Goal: Task Accomplishment & Management: Manage account settings

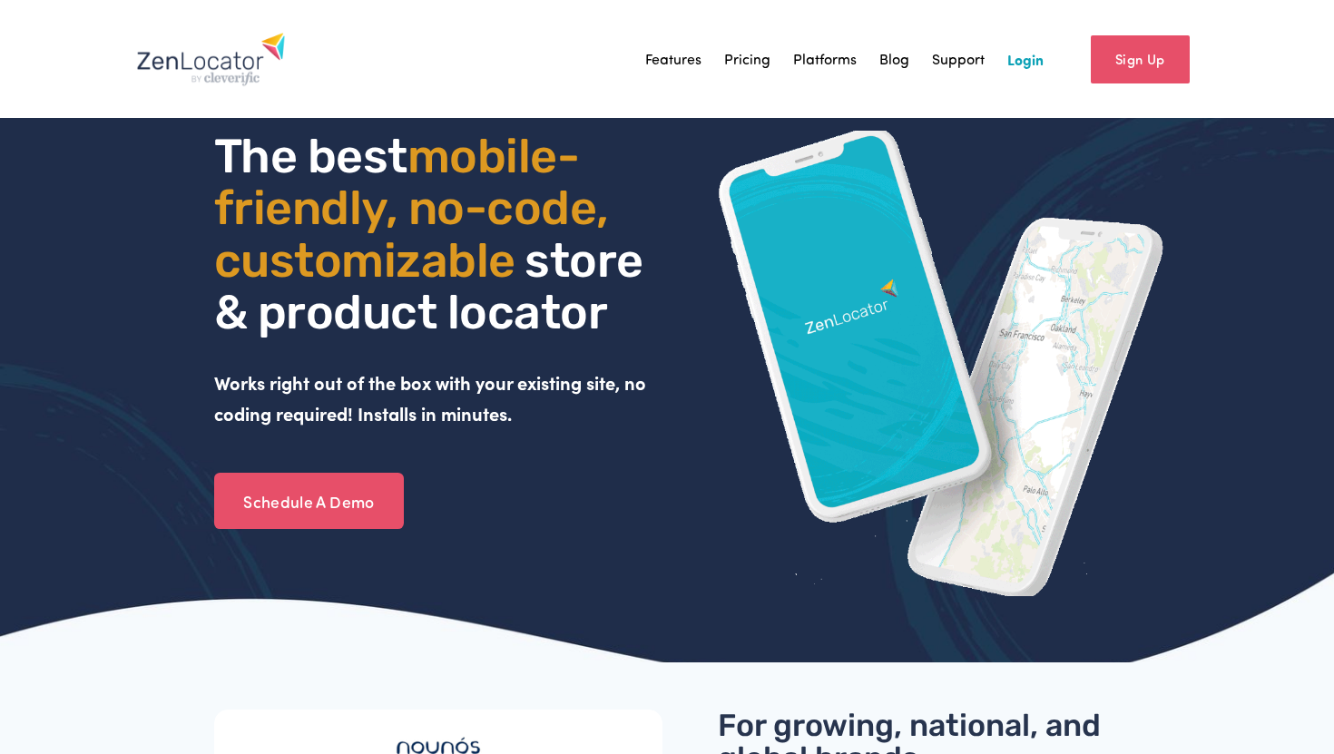
click at [1015, 57] on link "Login" at bounding box center [1025, 58] width 36 height 27
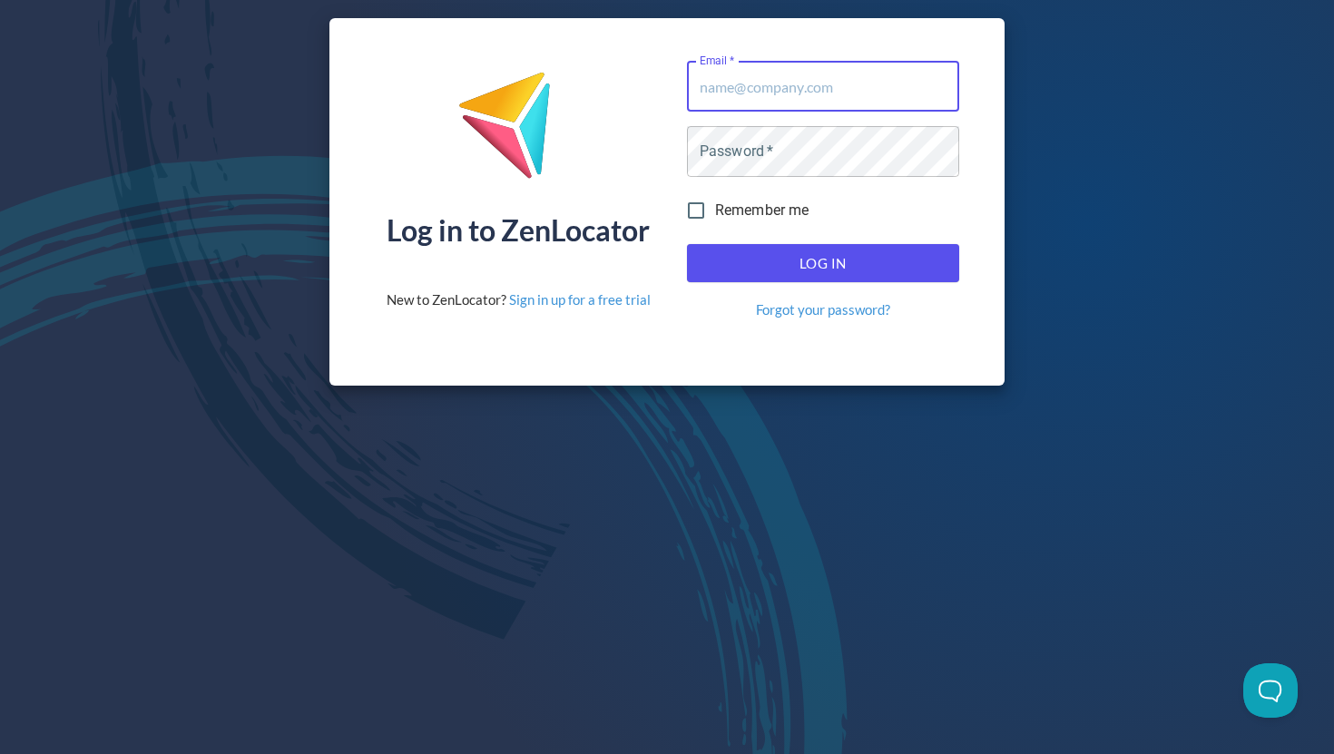
type input "[PERSON_NAME][EMAIL_ADDRESS][DOMAIN_NAME]"
click at [687, 212] on input "Remember me" at bounding box center [696, 210] width 38 height 38
checkbox input "true"
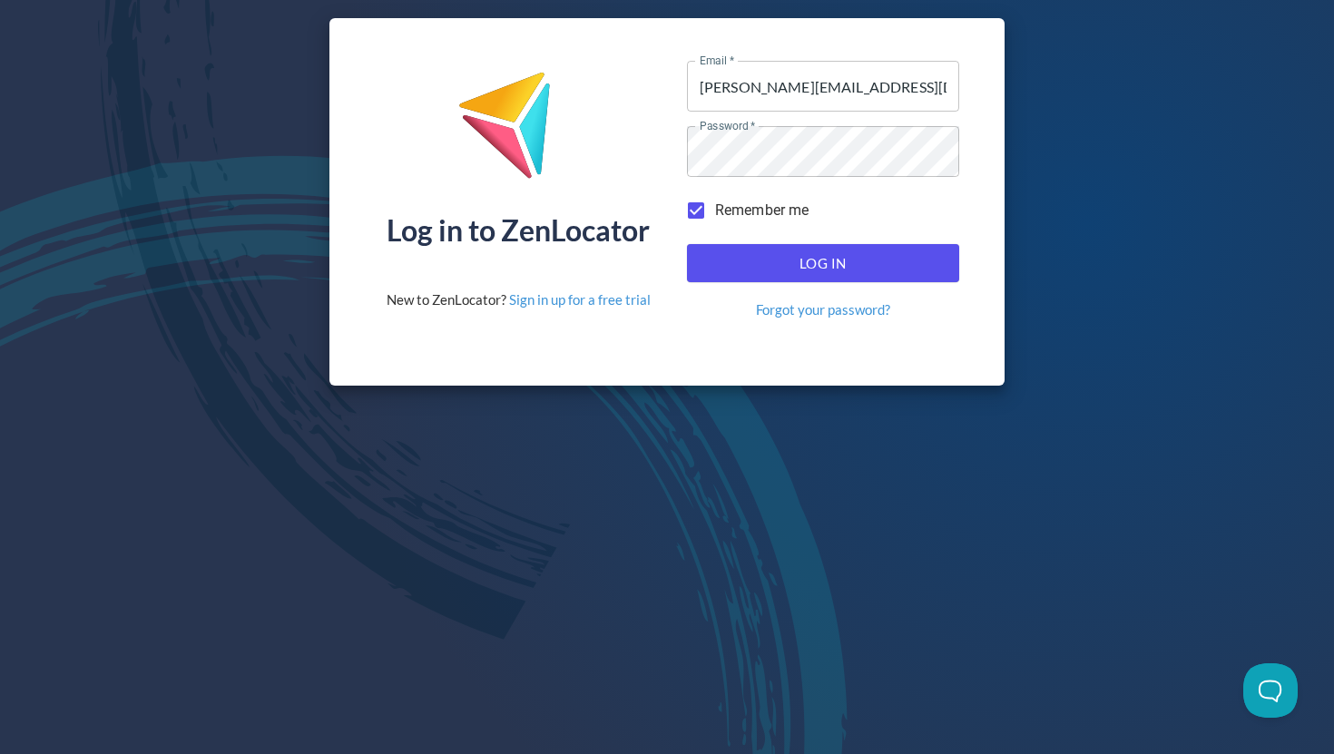
click at [780, 270] on span "Log In" at bounding box center [823, 263] width 232 height 24
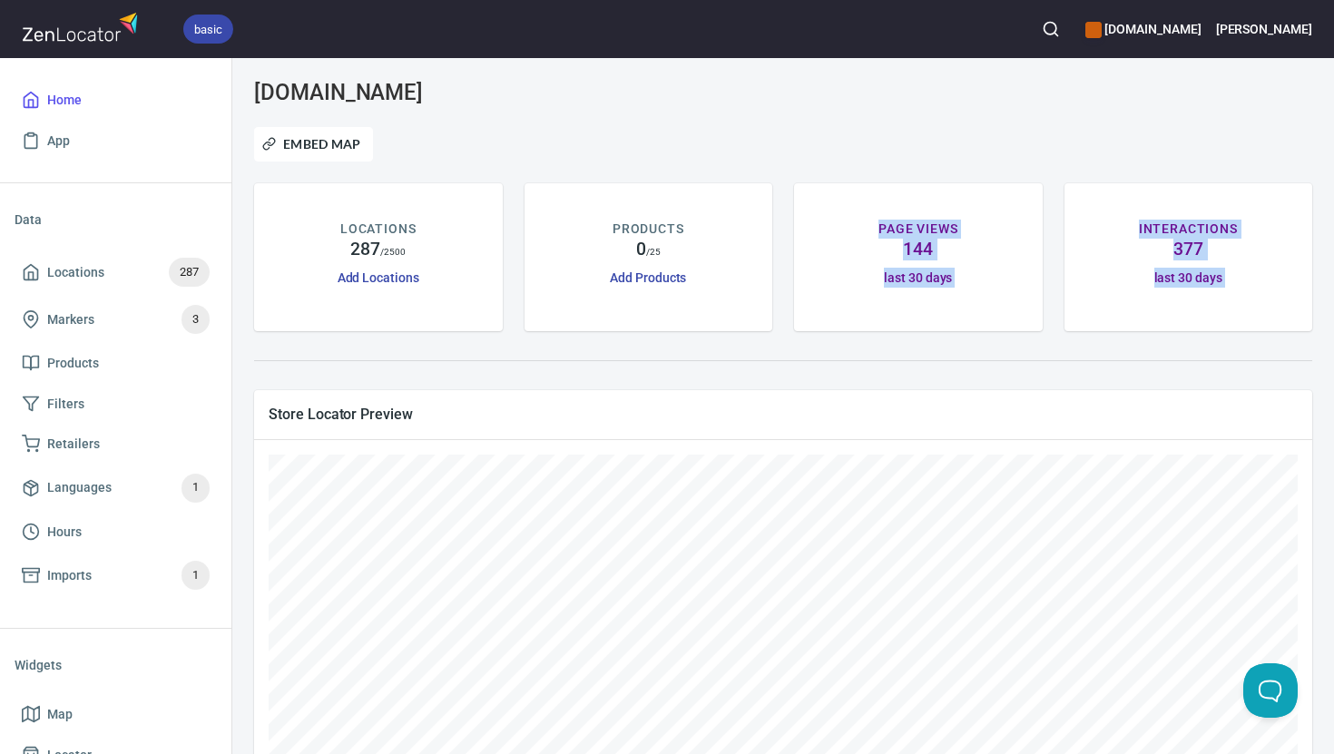
drag, startPoint x: 944, startPoint y: 400, endPoint x: 994, endPoint y: 201, distance: 205.8
click at [994, 201] on div "[DOMAIN_NAME] Embed Map LOCATIONS 287 / 2500 Add Locations PRODUCTS 0 / 25 Add …" at bounding box center [783, 568] width 1080 height 999
click at [969, 406] on span "Store Locator Preview" at bounding box center [783, 414] width 1029 height 19
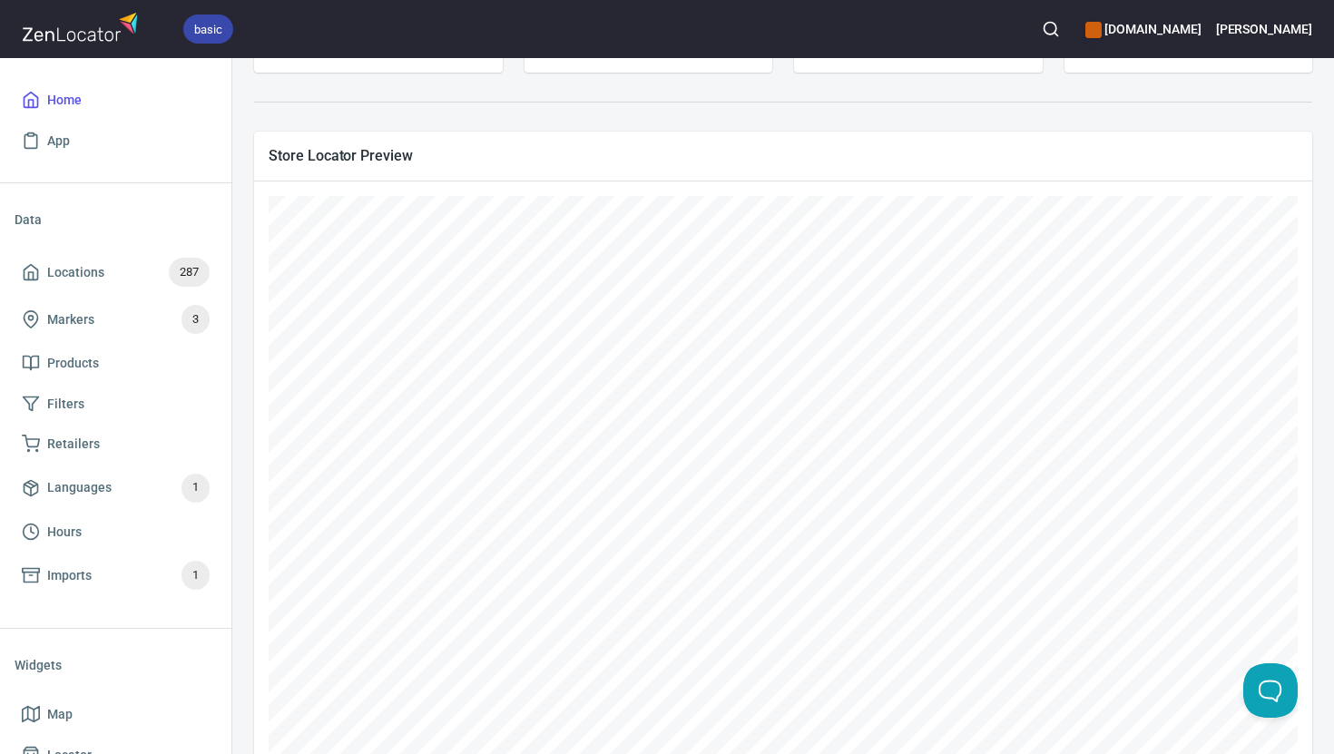
scroll to position [256, 0]
click at [534, 179] on div "Store Locator Preview" at bounding box center [783, 158] width 1058 height 48
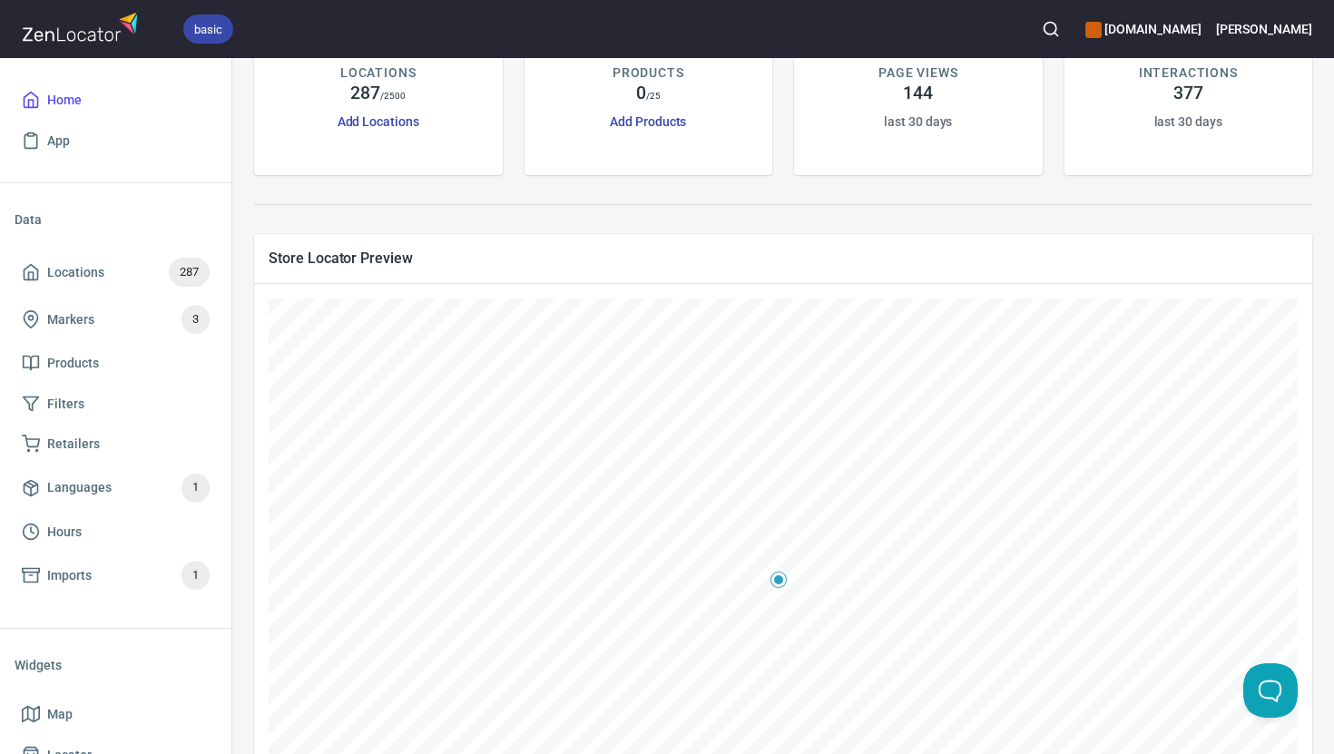
scroll to position [0, 0]
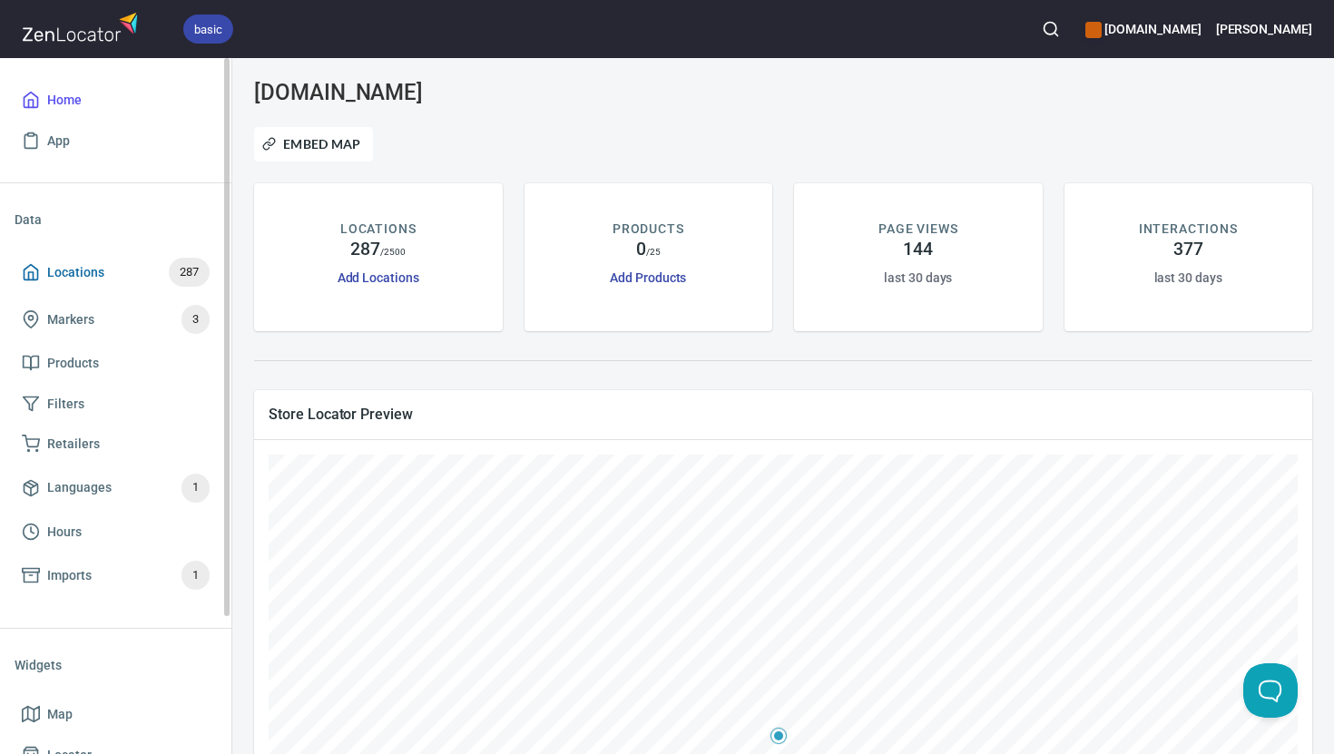
click at [78, 276] on span "Locations" at bounding box center [75, 272] width 57 height 23
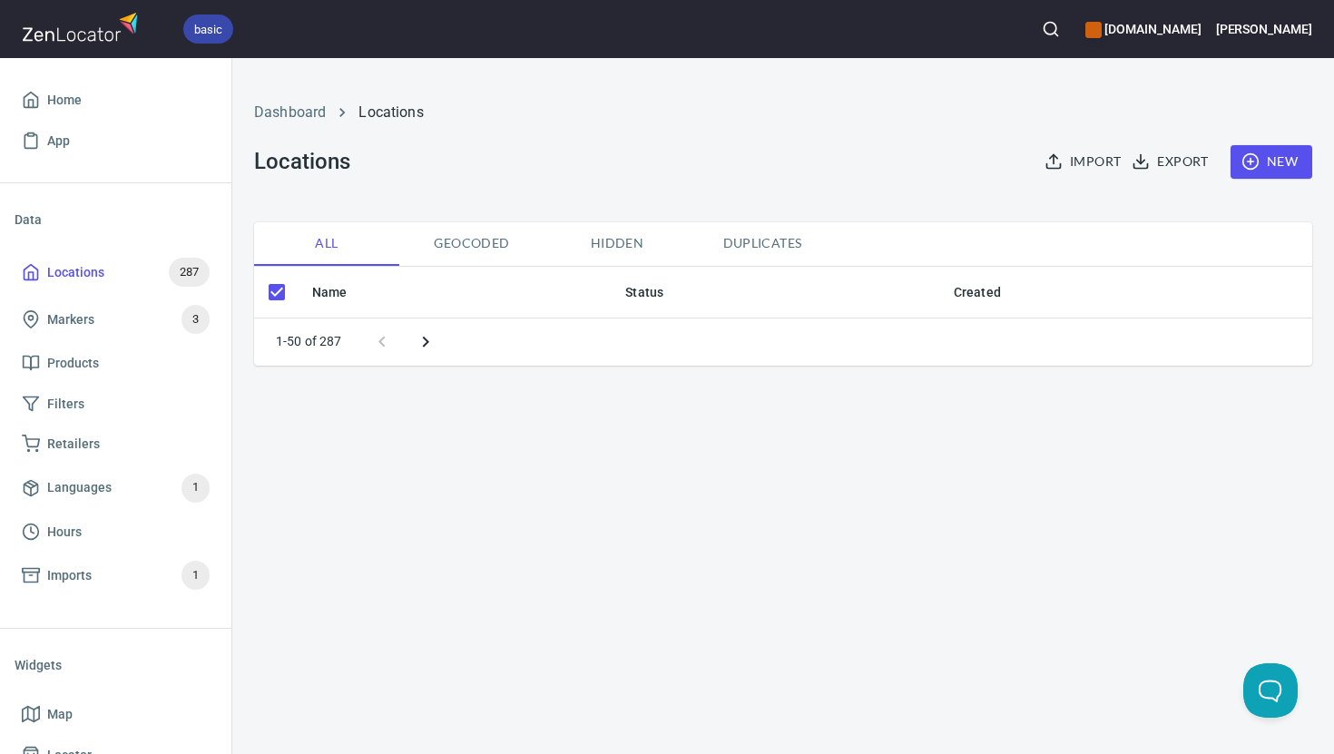
checkbox input "false"
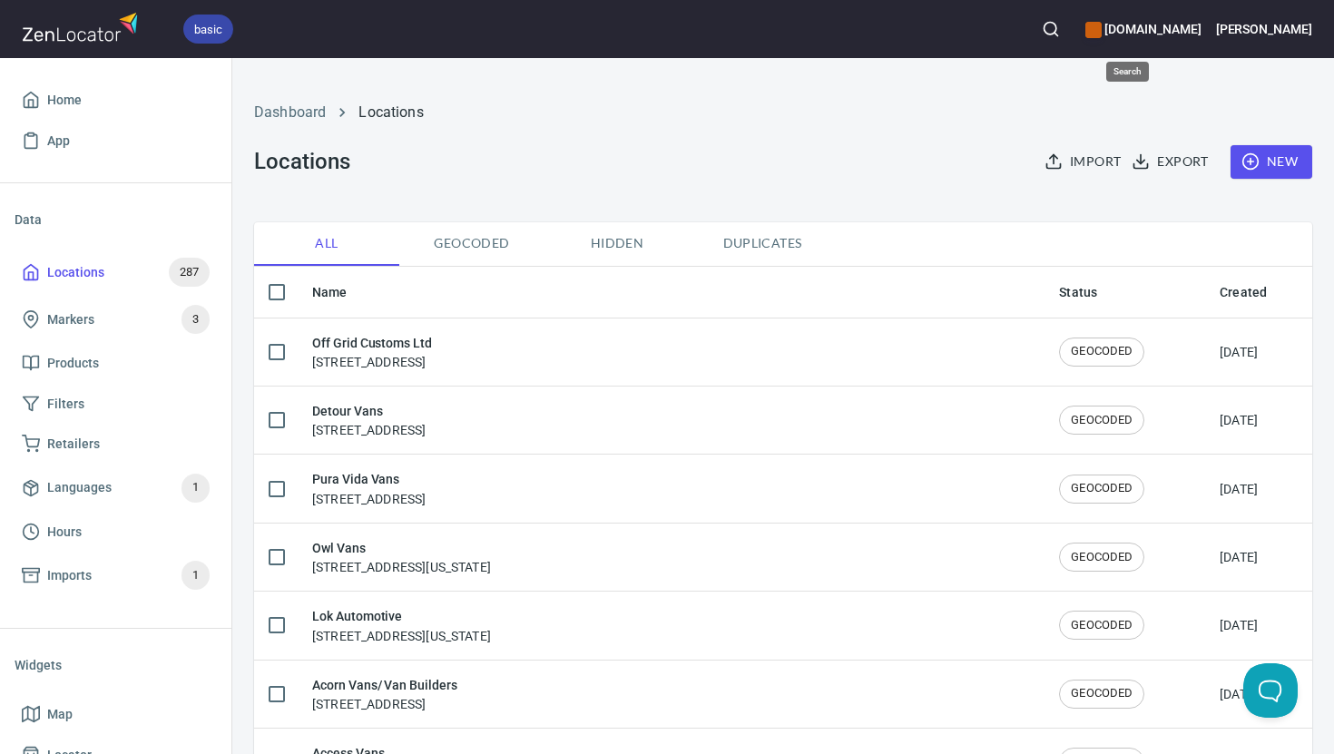
click at [1060, 30] on icon "button" at bounding box center [1051, 29] width 18 height 18
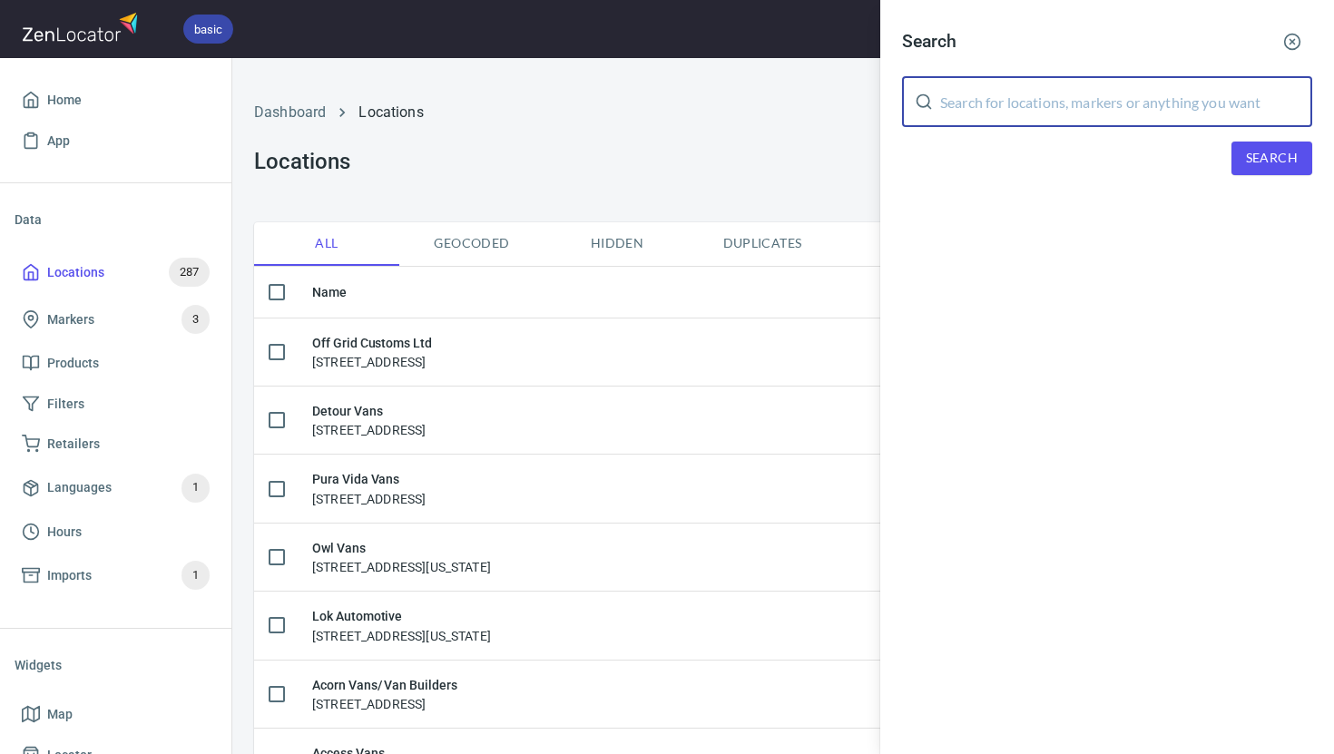
paste input "Adventure Bumms LLC"
type input "Adventure Bumms"
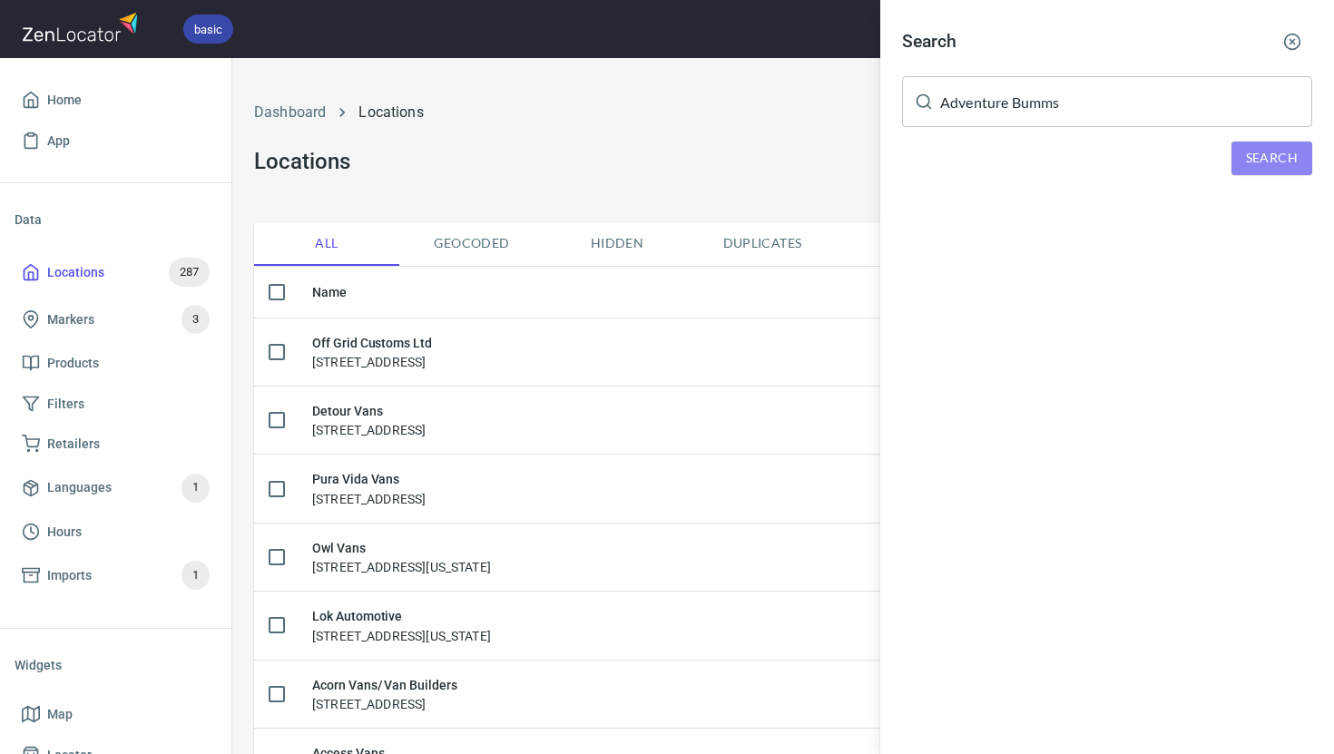
click at [1303, 142] on button "Search" at bounding box center [1271, 159] width 81 height 34
click at [62, 279] on div at bounding box center [667, 377] width 1334 height 754
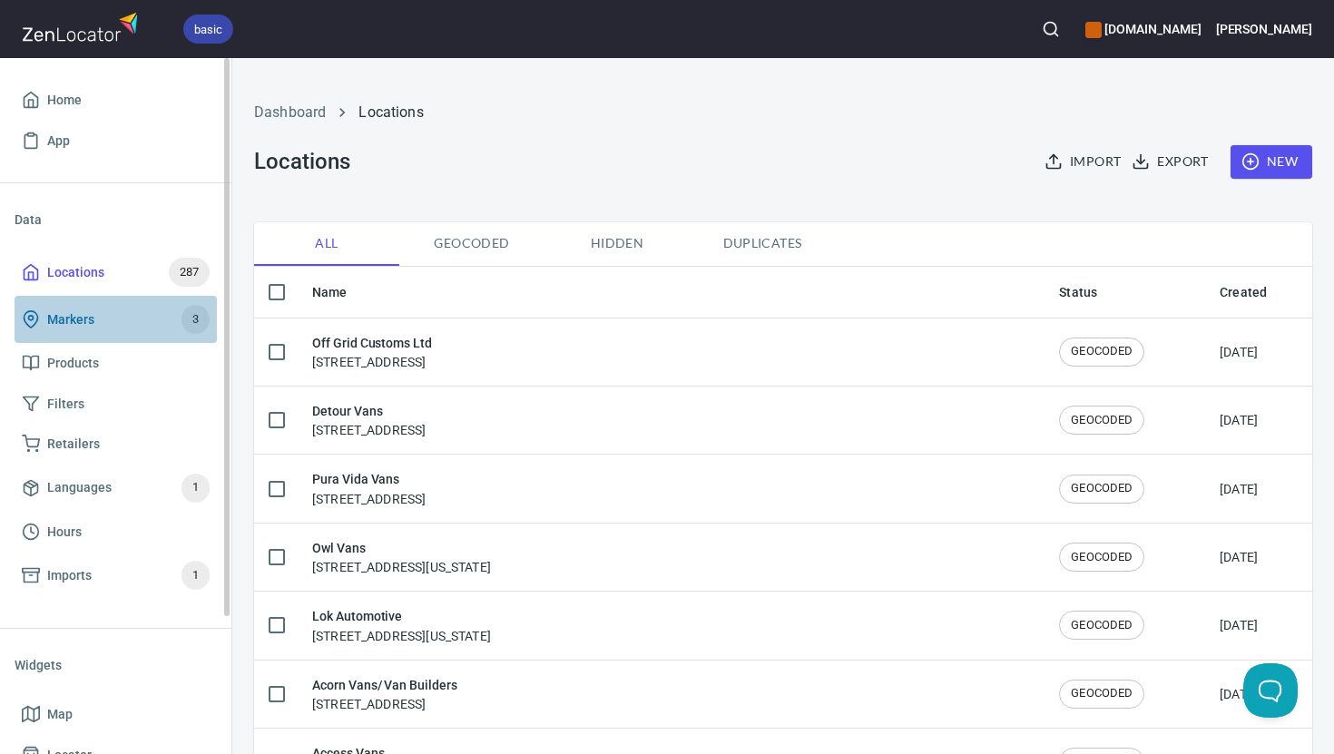
click at [64, 315] on span "Markers" at bounding box center [70, 320] width 47 height 23
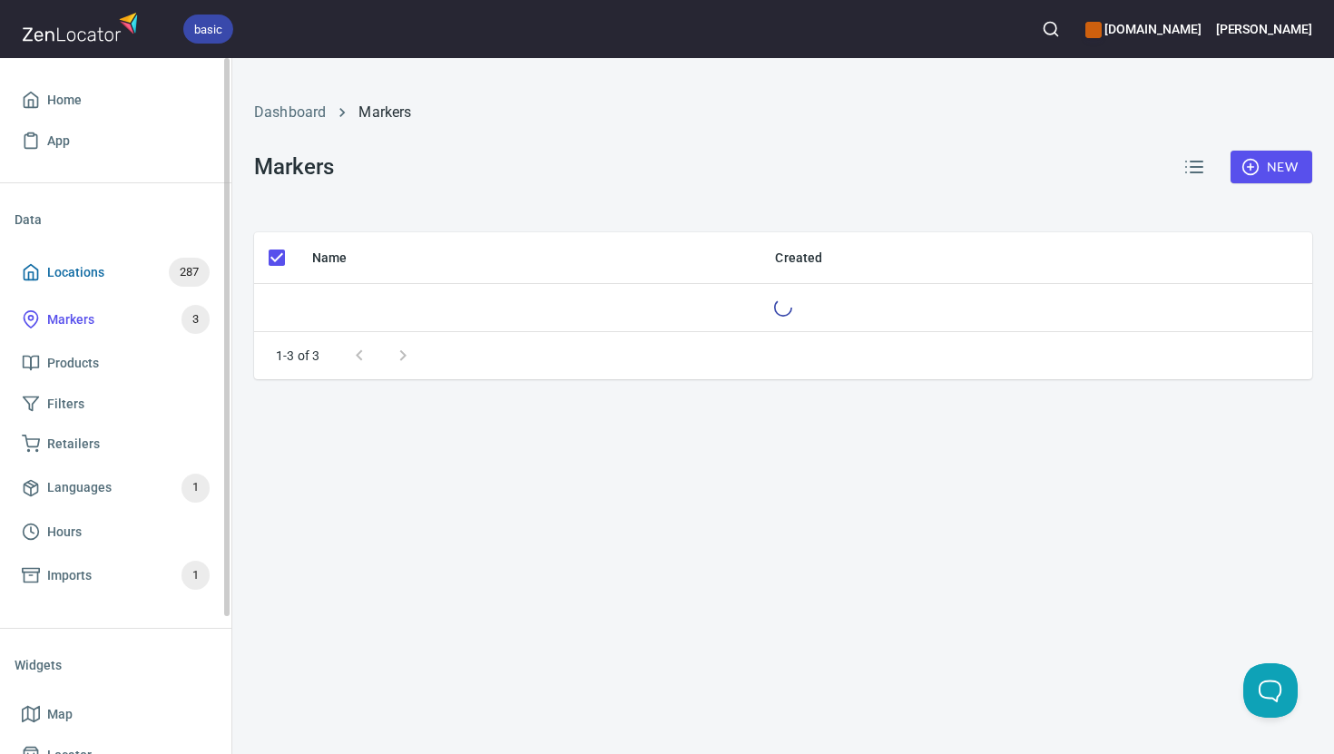
checkbox input "false"
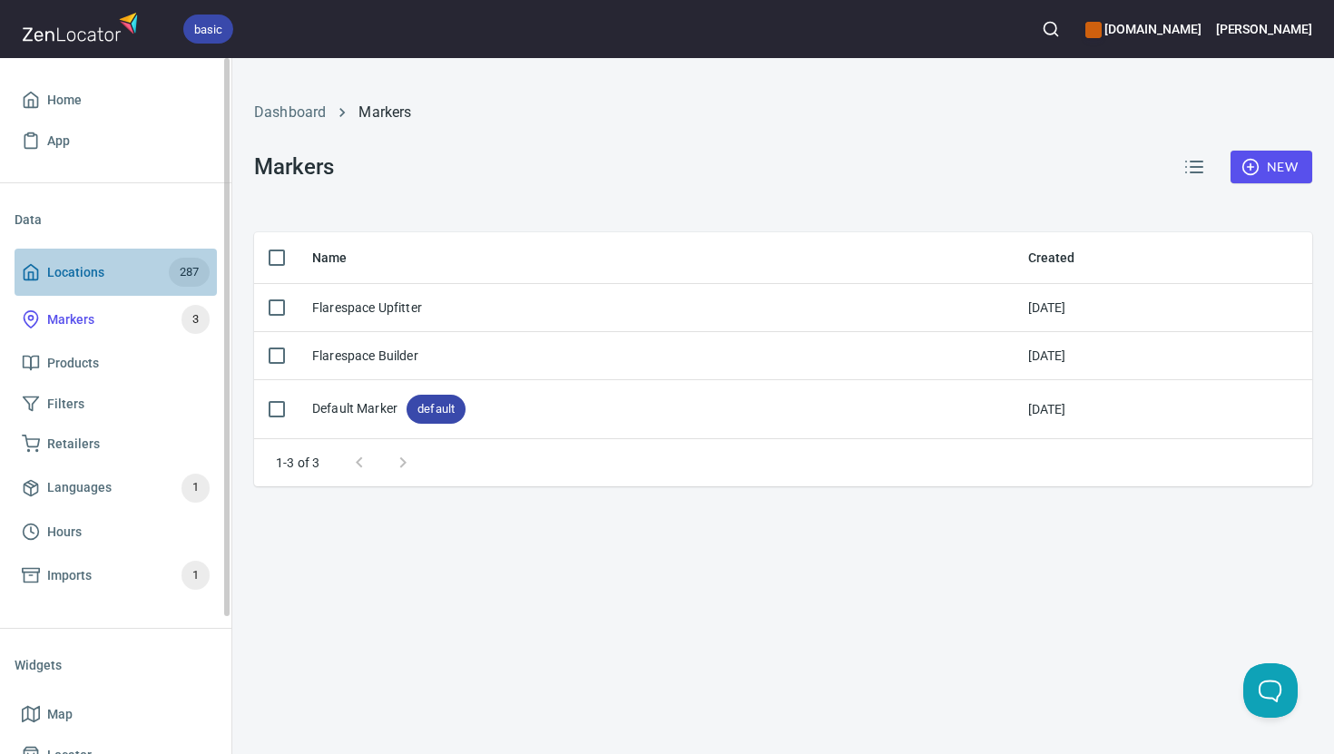
click at [93, 267] on span "Locations" at bounding box center [75, 272] width 57 height 23
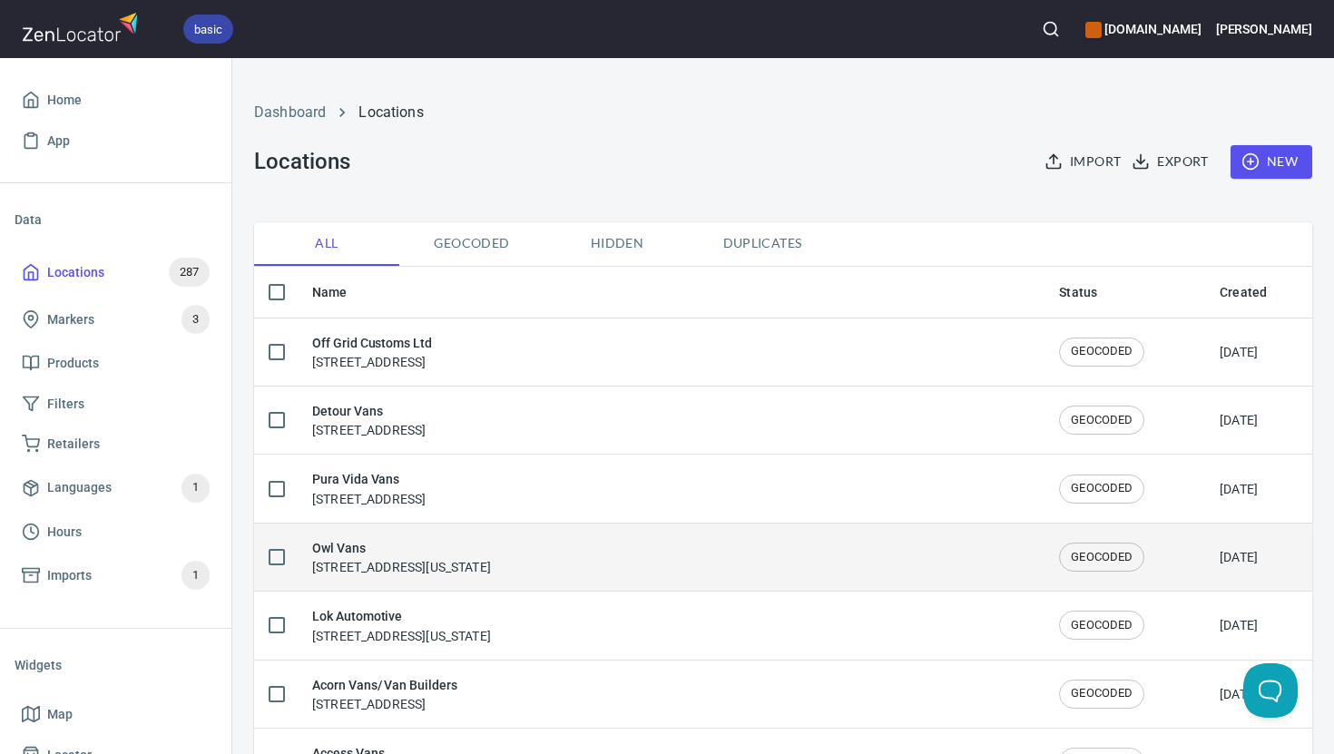
click at [277, 555] on input "checkbox" at bounding box center [277, 557] width 38 height 38
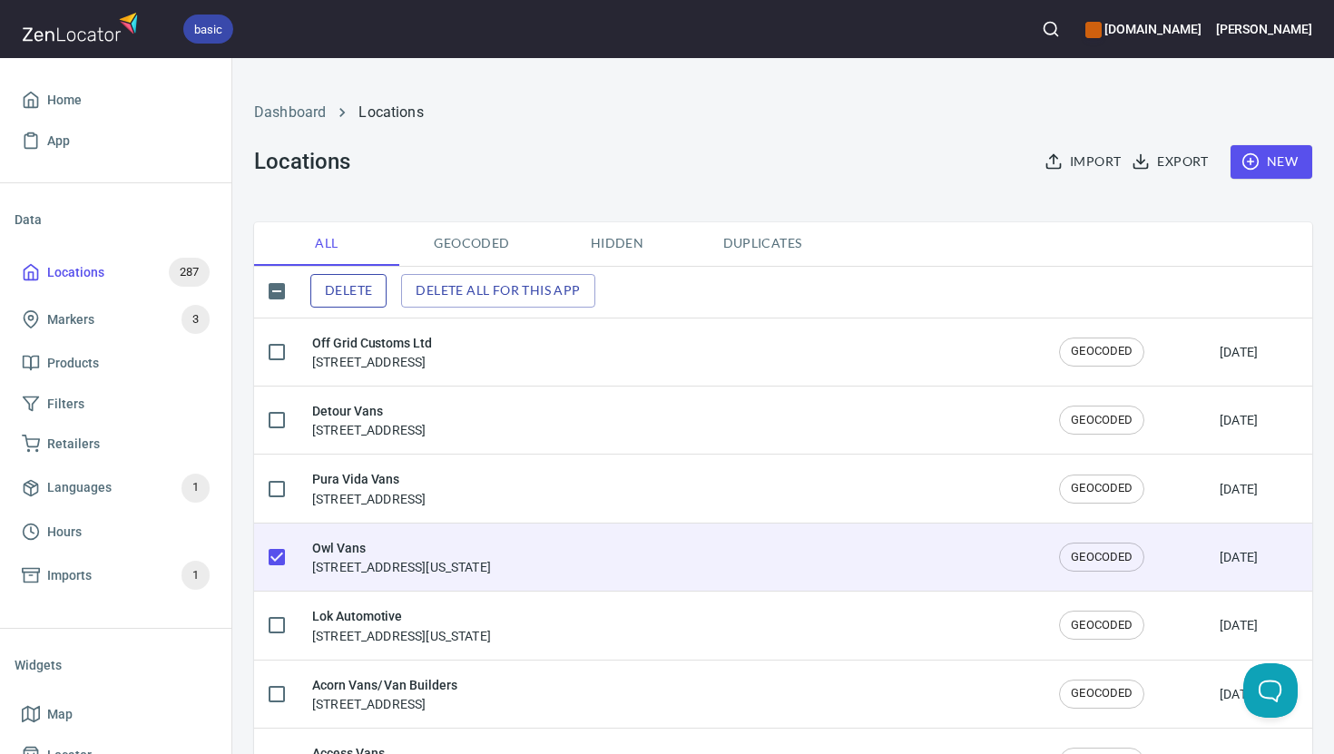
click at [361, 286] on span "Delete" at bounding box center [348, 291] width 47 height 23
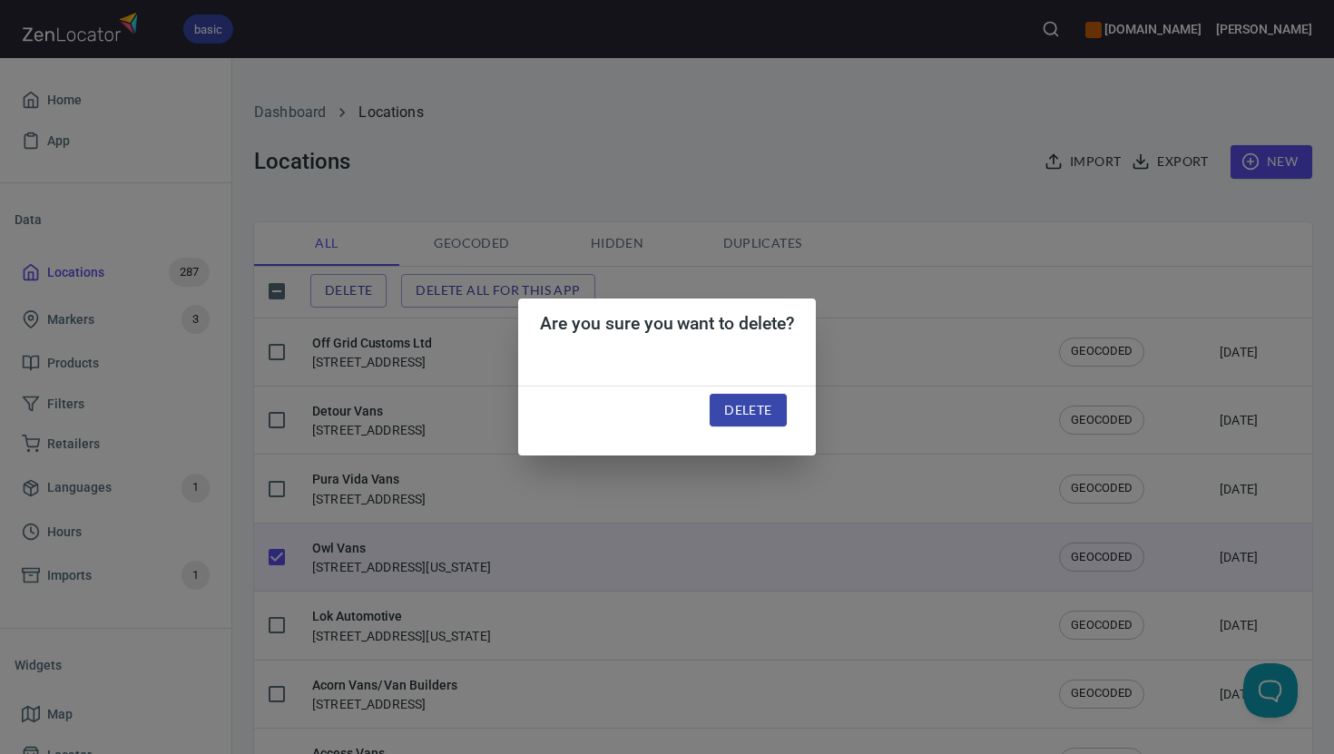
click at [750, 412] on span "Delete" at bounding box center [747, 410] width 47 height 23
checkbox input "false"
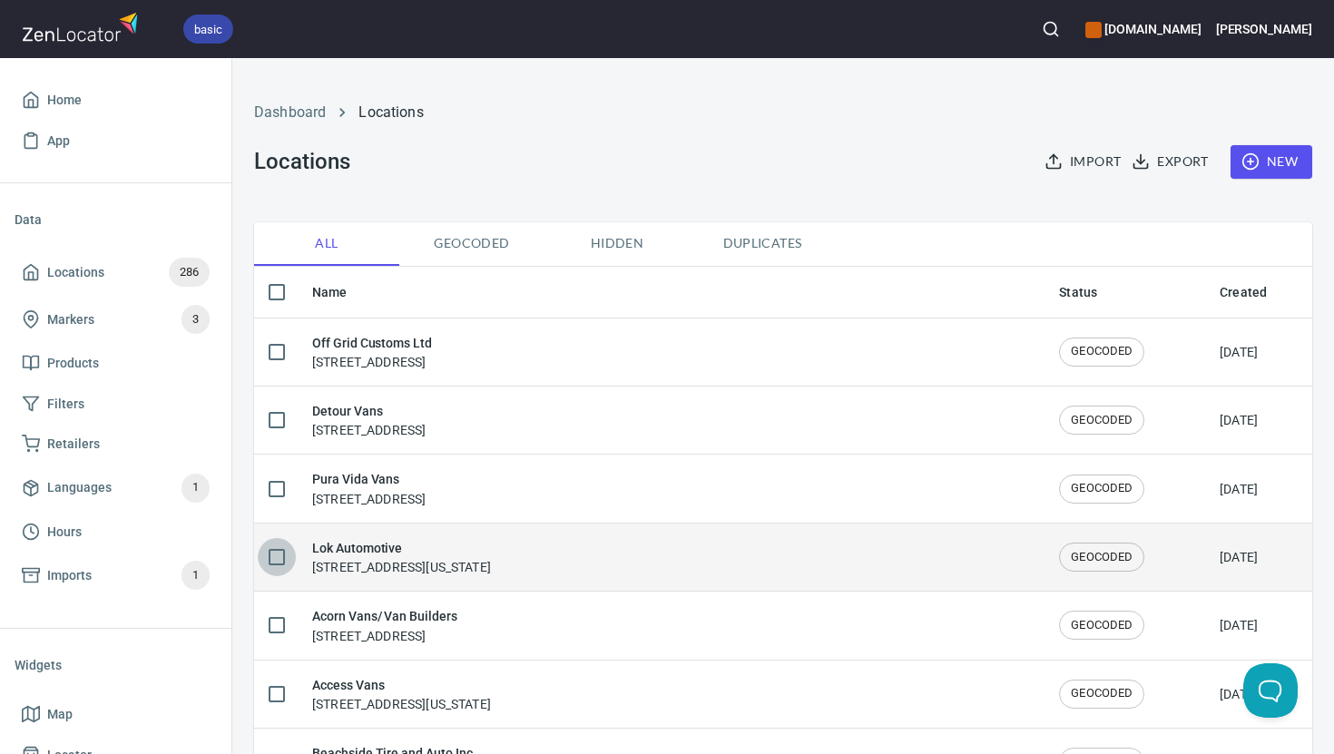
click at [276, 563] on input "checkbox" at bounding box center [277, 557] width 38 height 38
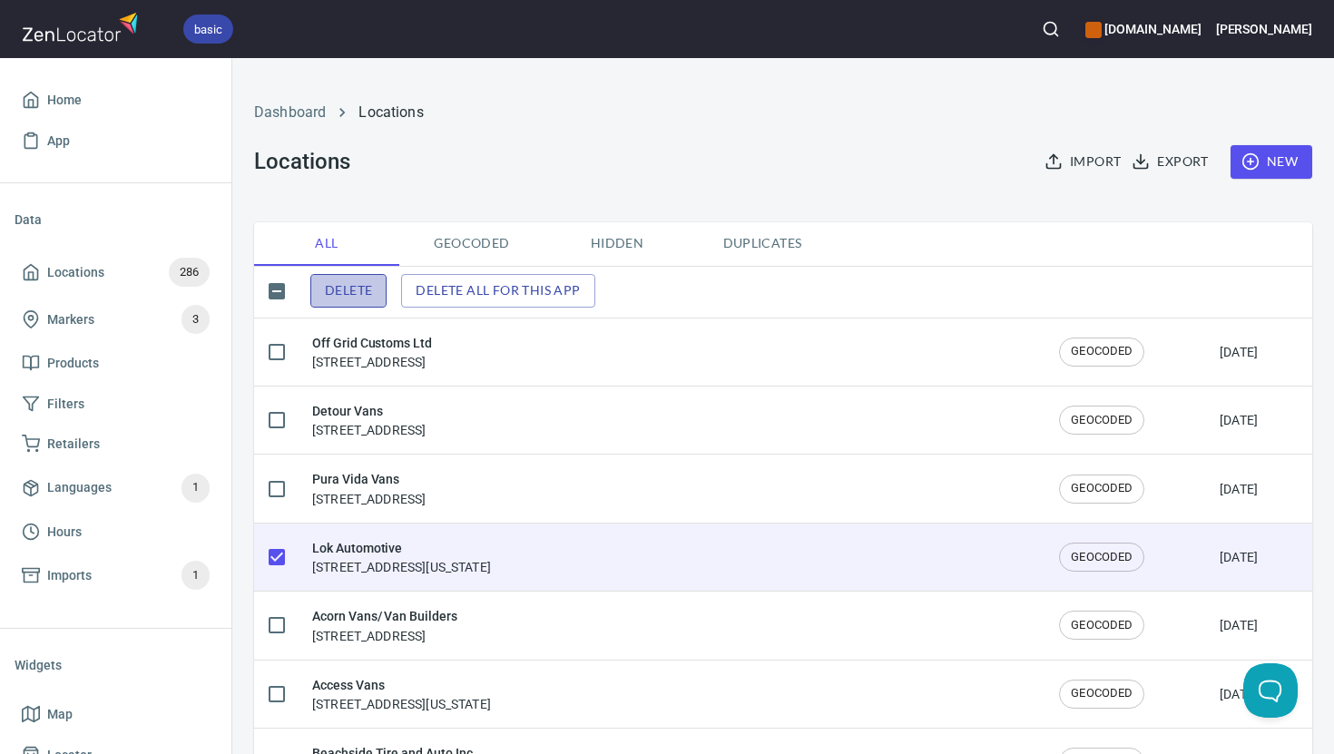
click at [349, 288] on span "Delete" at bounding box center [348, 291] width 47 height 23
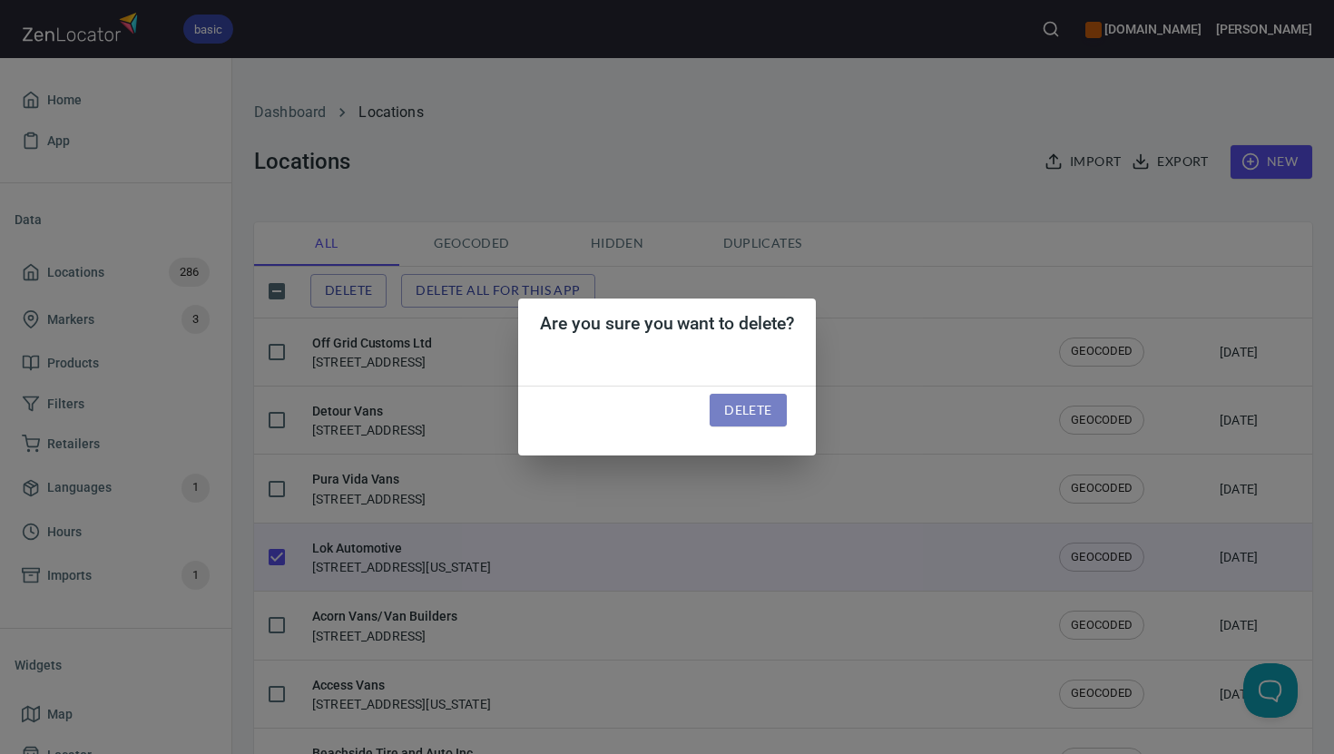
click at [728, 419] on span "Delete" at bounding box center [747, 410] width 47 height 23
checkbox input "false"
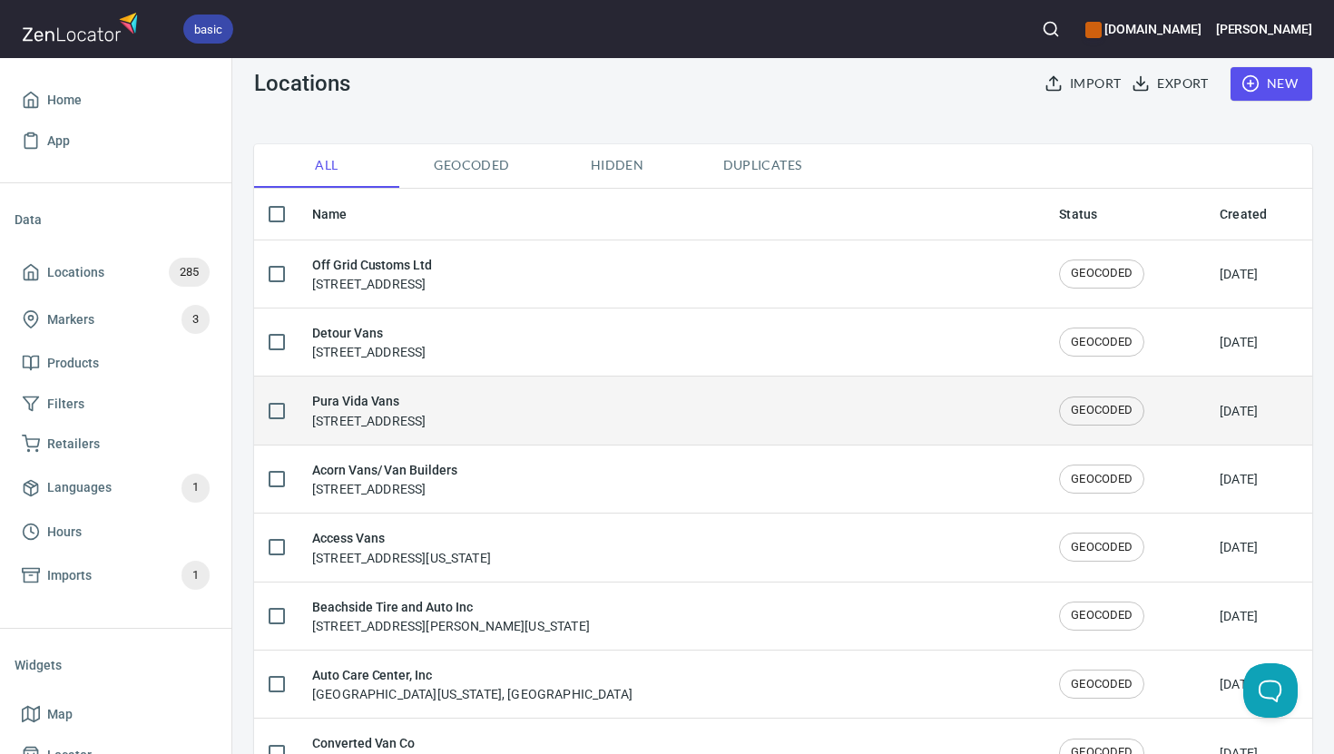
scroll to position [80, 0]
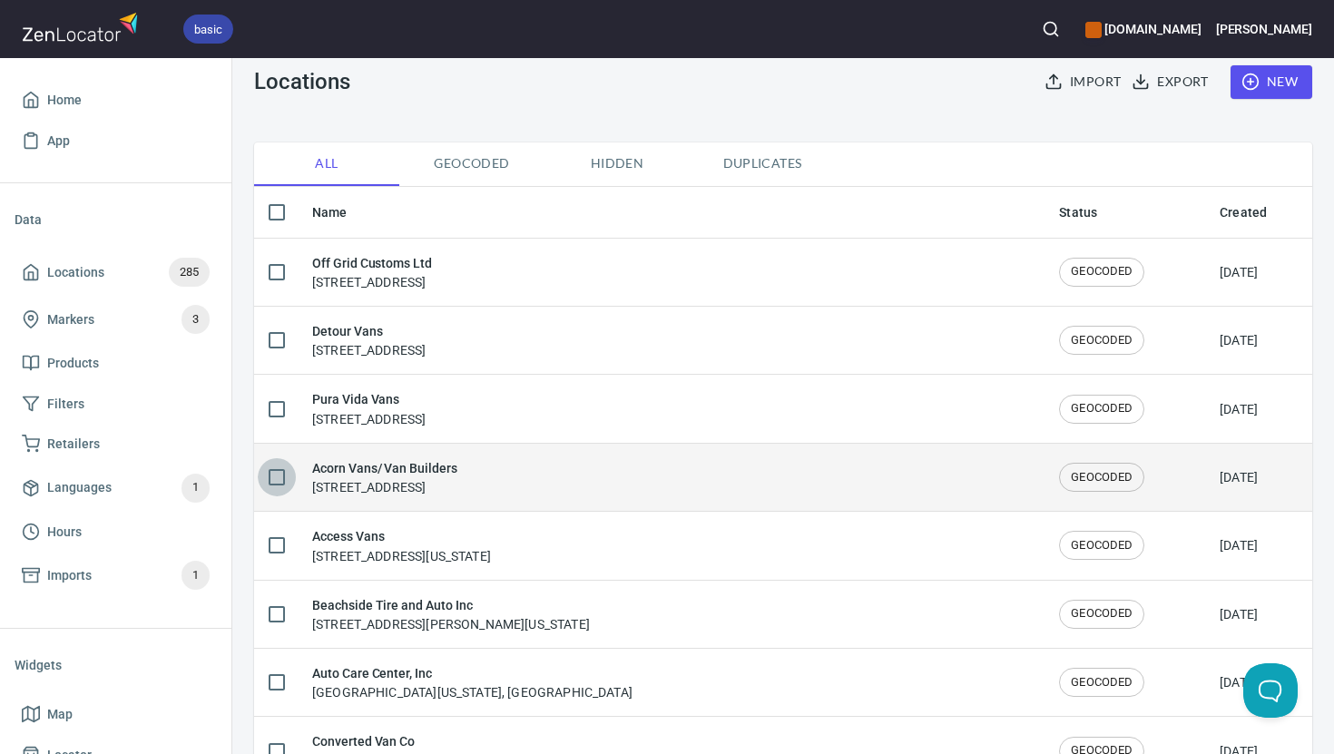
click at [271, 476] on input "checkbox" at bounding box center [277, 477] width 38 height 38
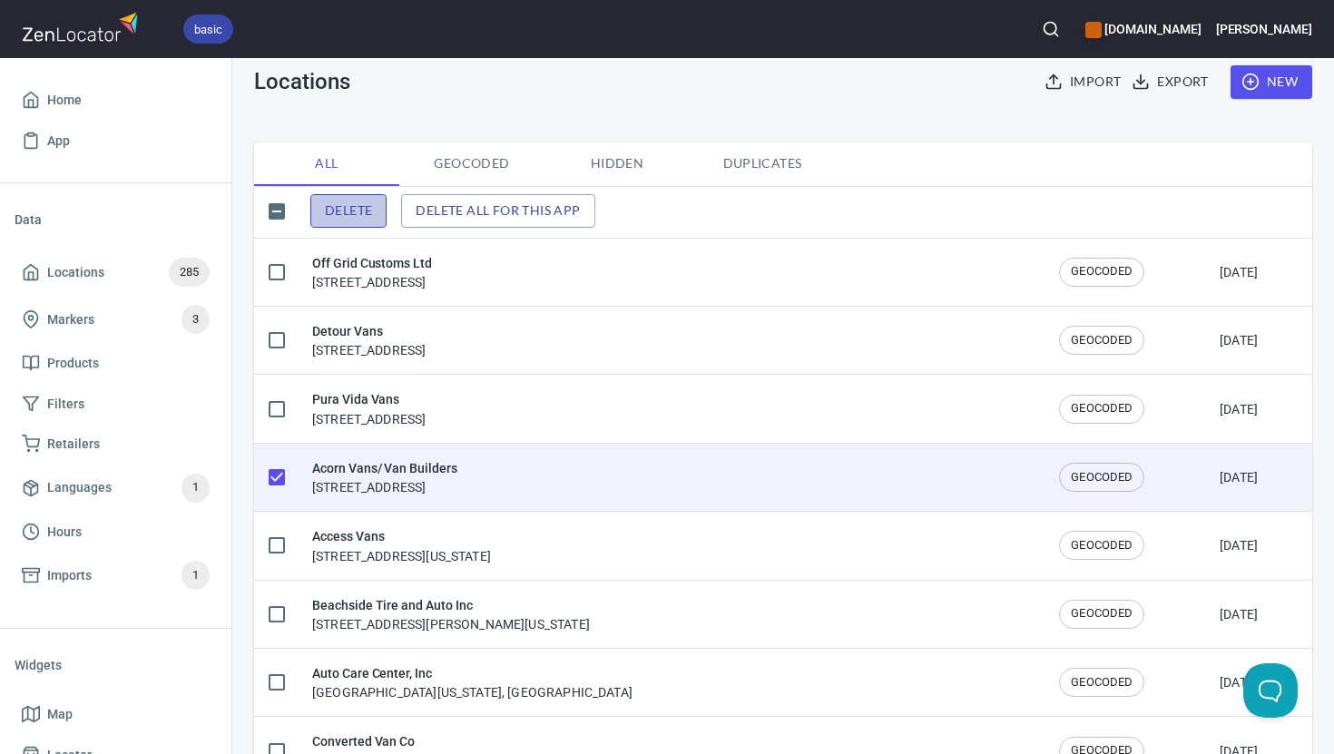
click at [341, 221] on span "Delete" at bounding box center [348, 211] width 47 height 23
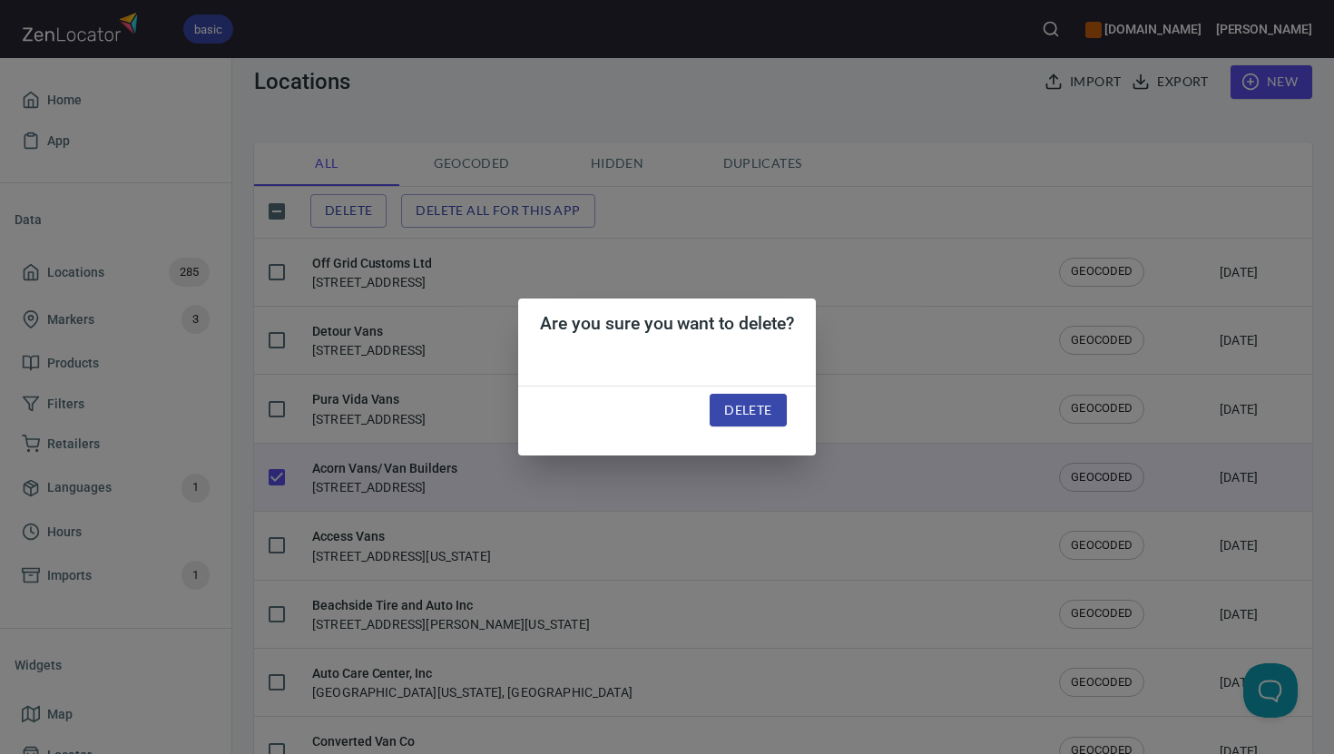
click at [789, 403] on div "Delete" at bounding box center [748, 410] width 120 height 77
click at [770, 414] on span "Delete" at bounding box center [747, 410] width 47 height 23
checkbox input "false"
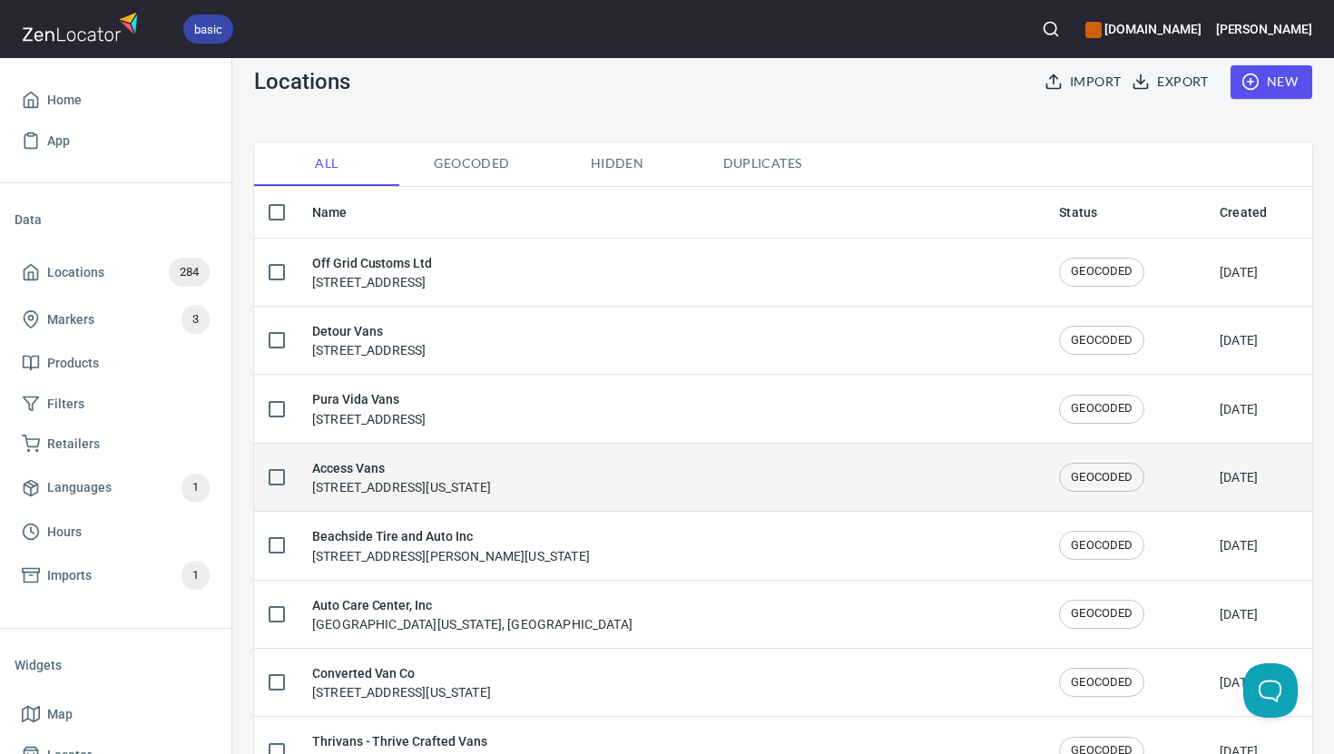
click at [278, 480] on input "checkbox" at bounding box center [277, 477] width 38 height 38
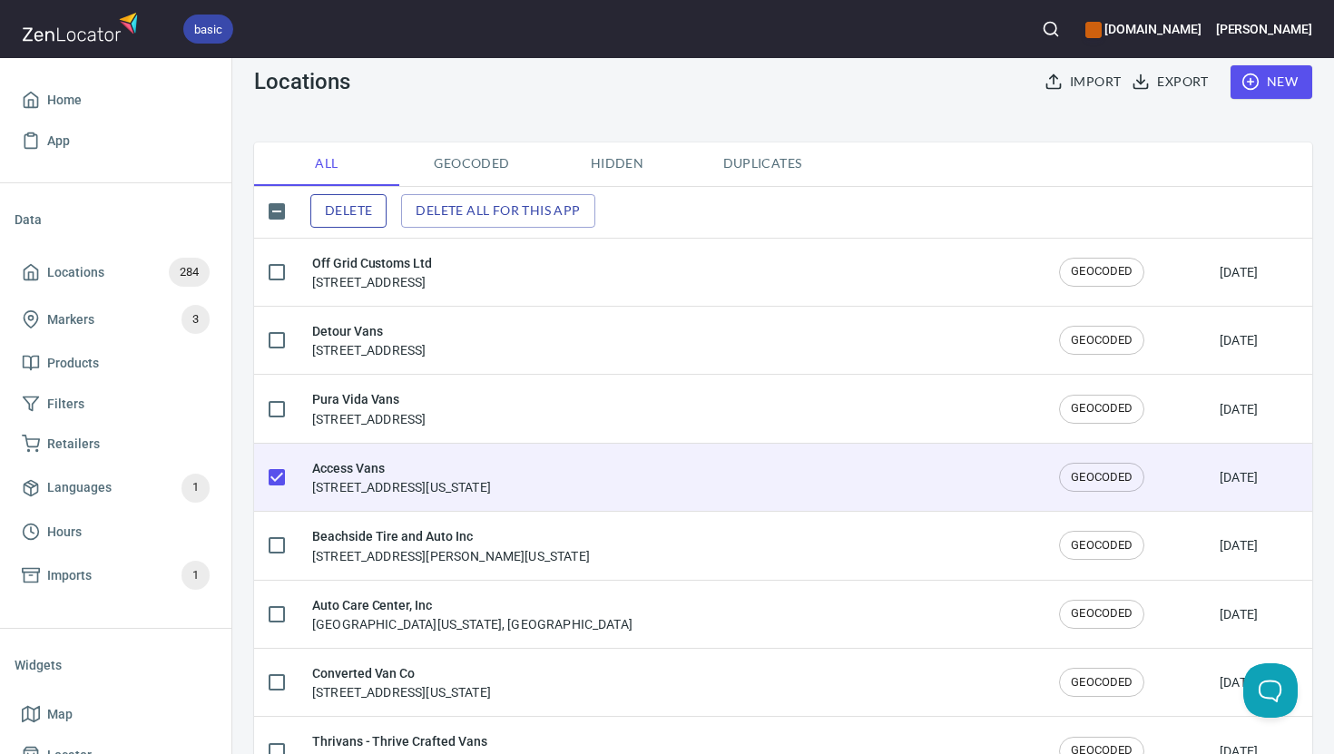
click at [348, 220] on span "Delete" at bounding box center [348, 211] width 47 height 23
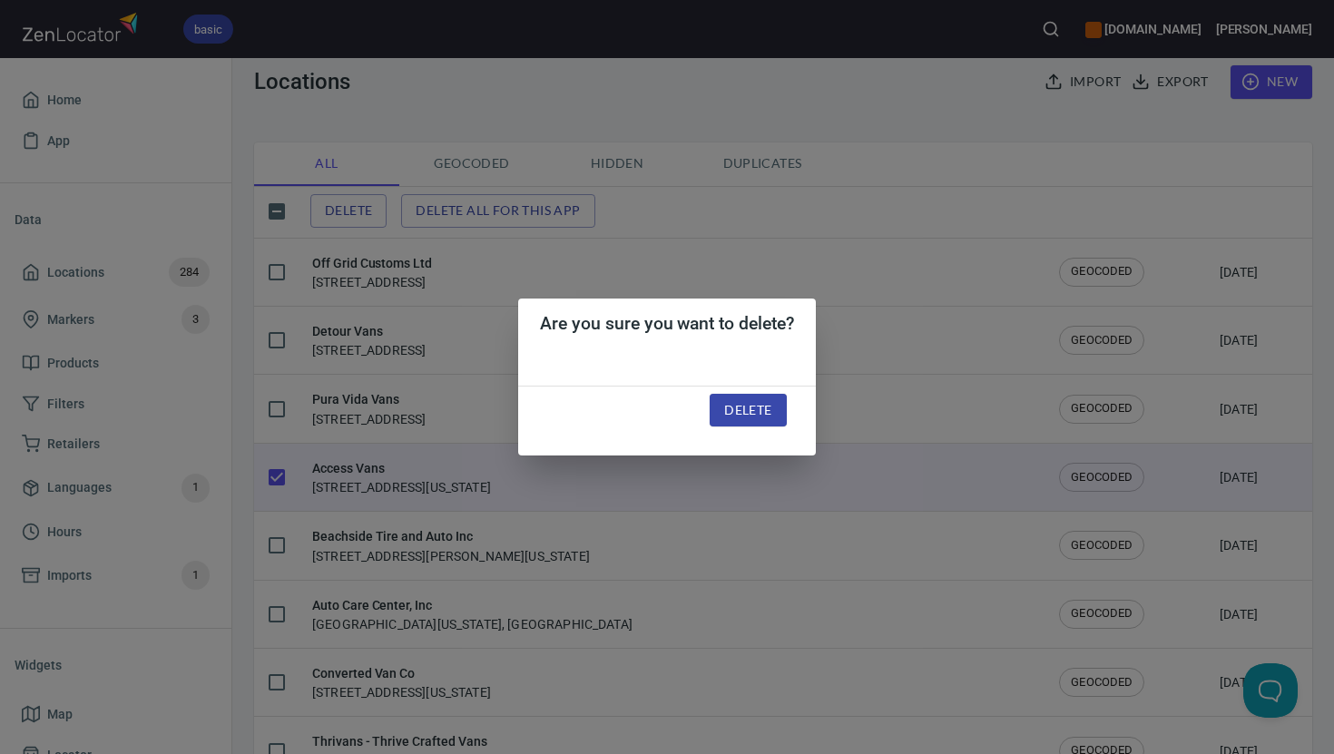
click at [751, 410] on span "Delete" at bounding box center [747, 410] width 47 height 23
checkbox input "false"
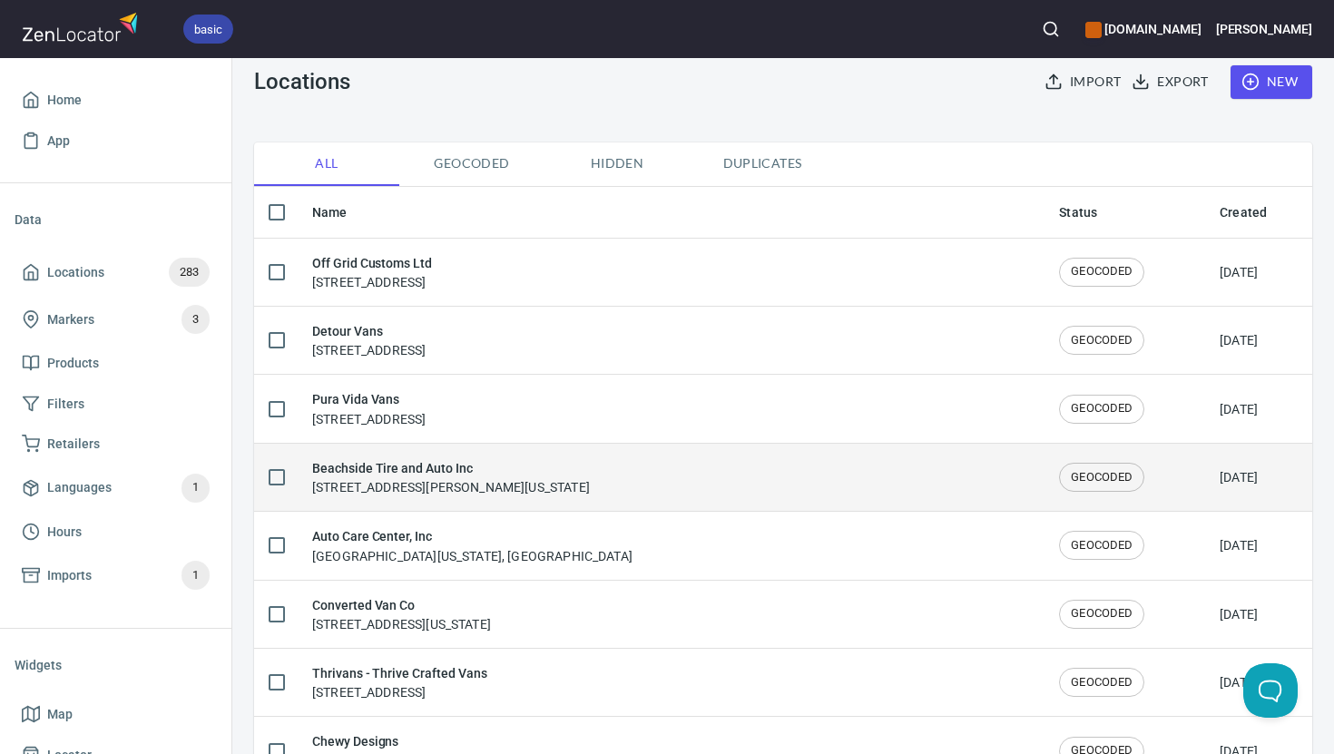
click at [280, 474] on input "checkbox" at bounding box center [277, 477] width 38 height 38
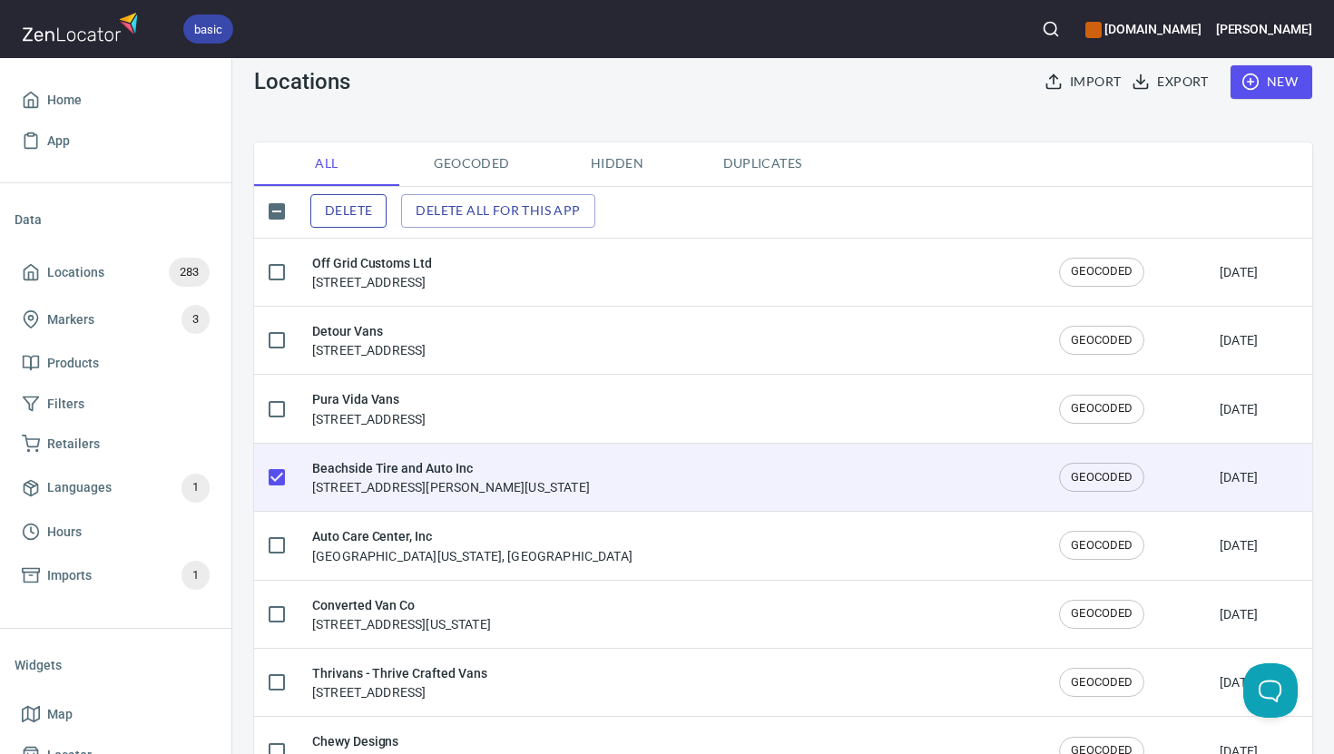
click at [365, 223] on button "Delete" at bounding box center [348, 211] width 76 height 34
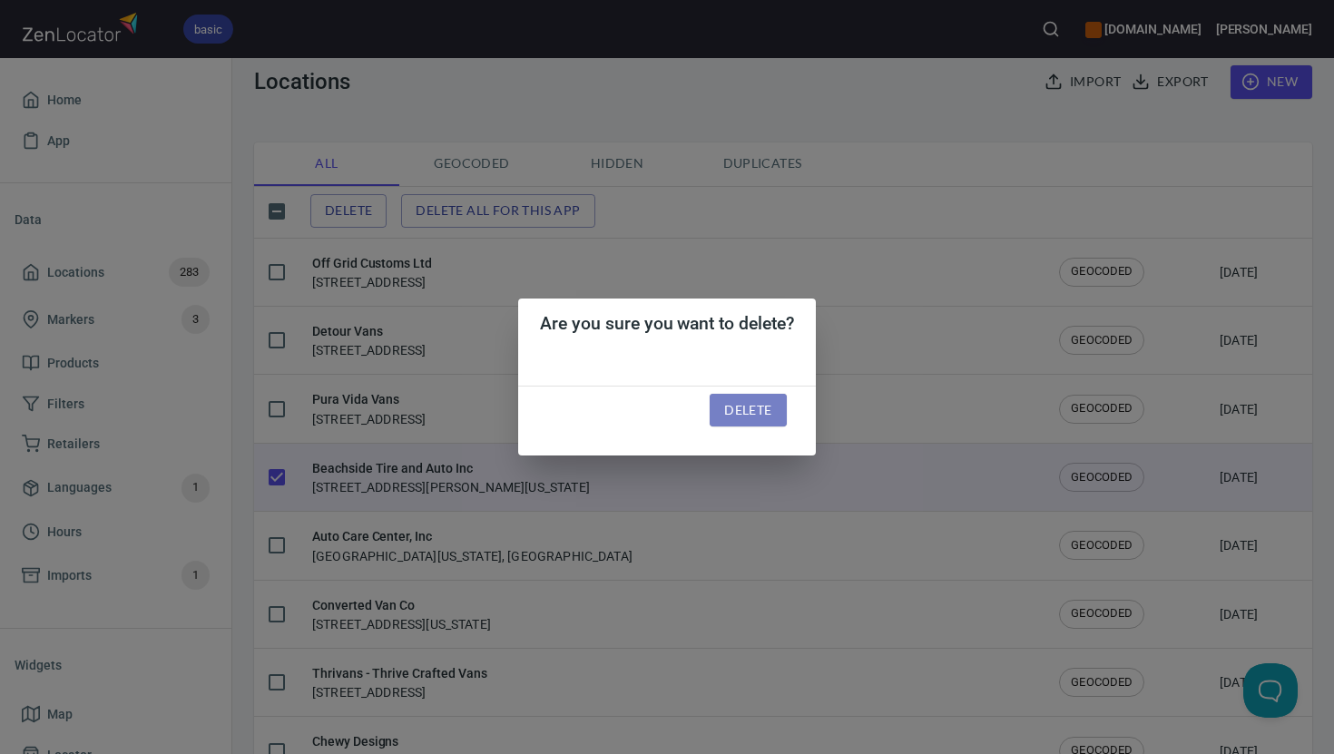
click at [765, 416] on span "Delete" at bounding box center [747, 410] width 47 height 23
checkbox input "false"
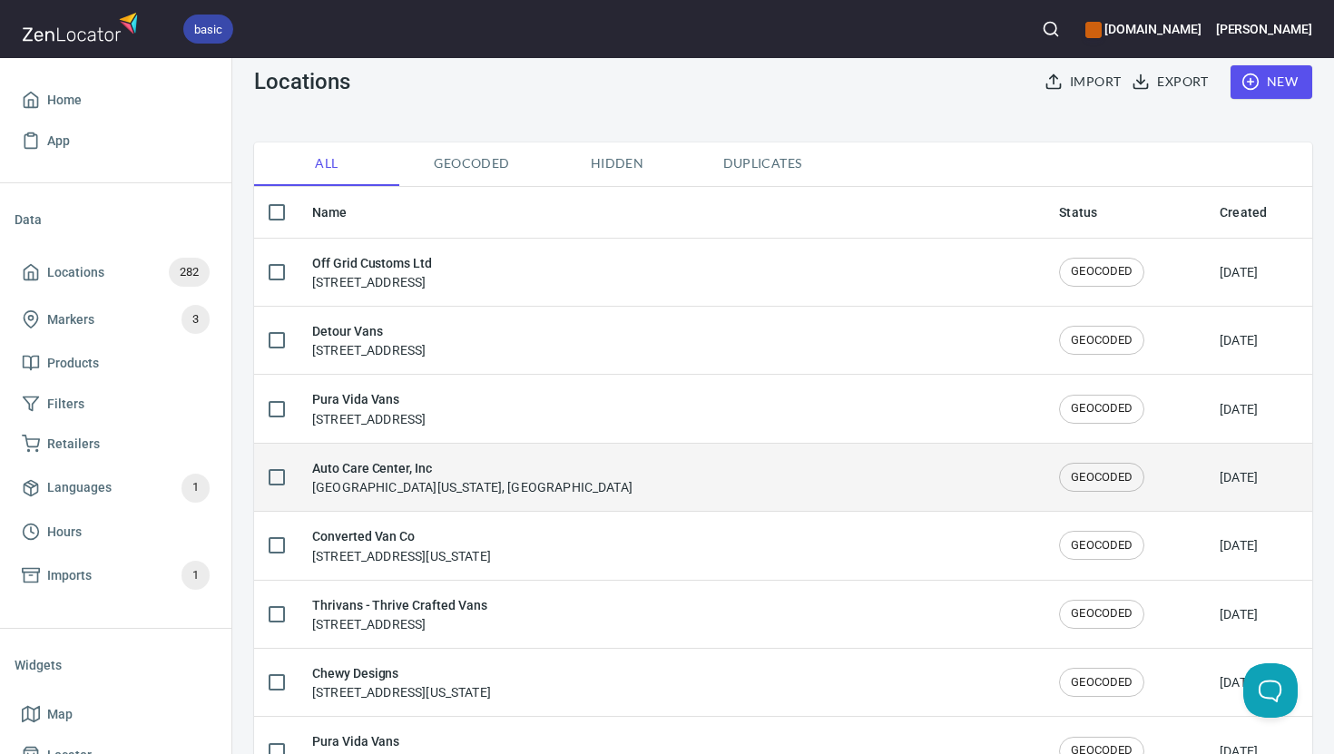
click at [273, 471] on input "checkbox" at bounding box center [277, 477] width 38 height 38
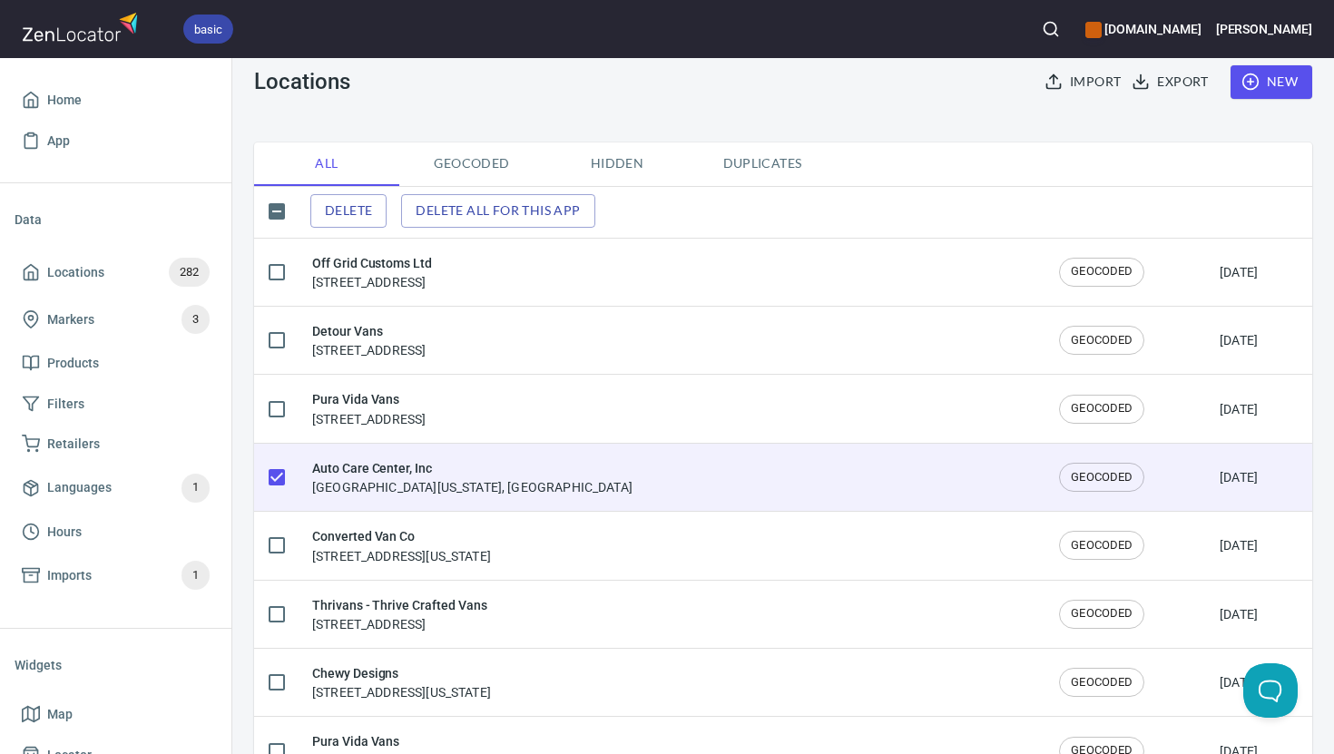
click at [353, 193] on div "Delete Delete all for this app" at bounding box center [783, 211] width 1058 height 38
click at [353, 209] on span "Delete" at bounding box center [348, 211] width 47 height 23
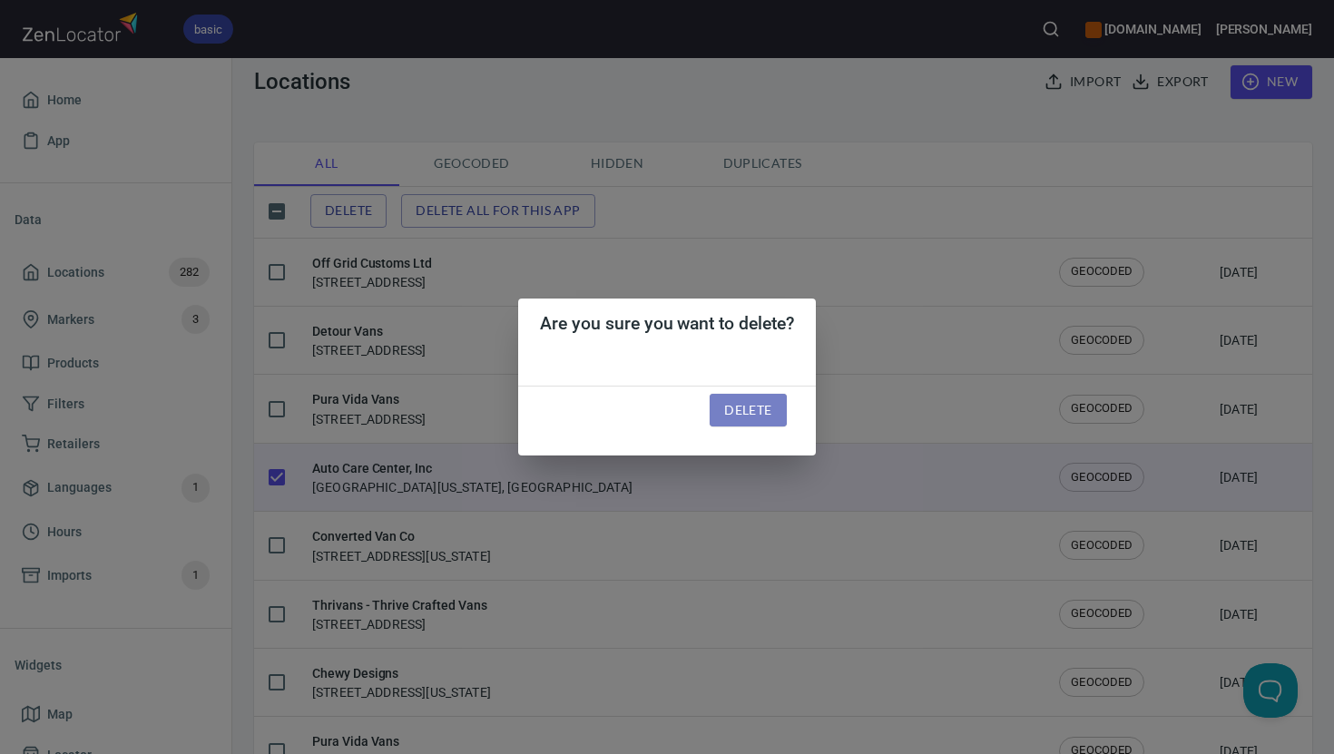
click at [731, 417] on span "Delete" at bounding box center [747, 410] width 47 height 23
checkbox input "false"
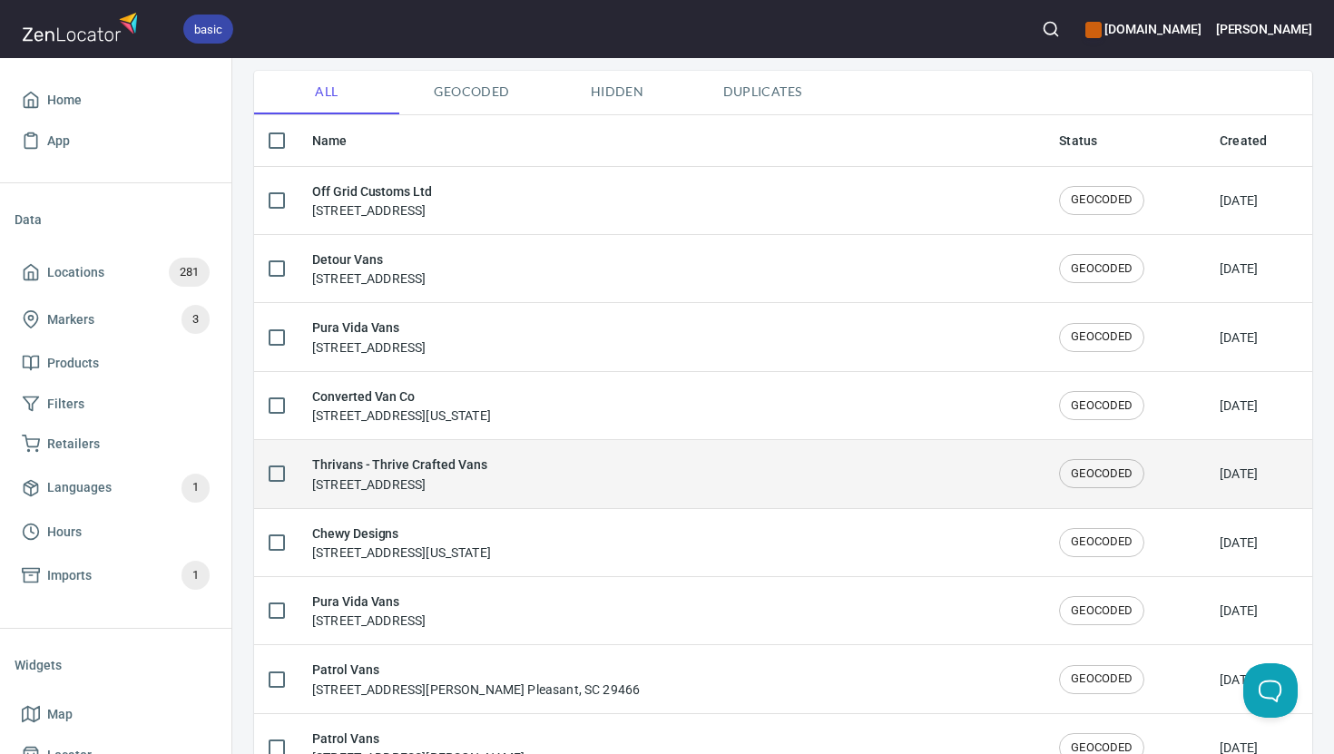
scroll to position [0, 0]
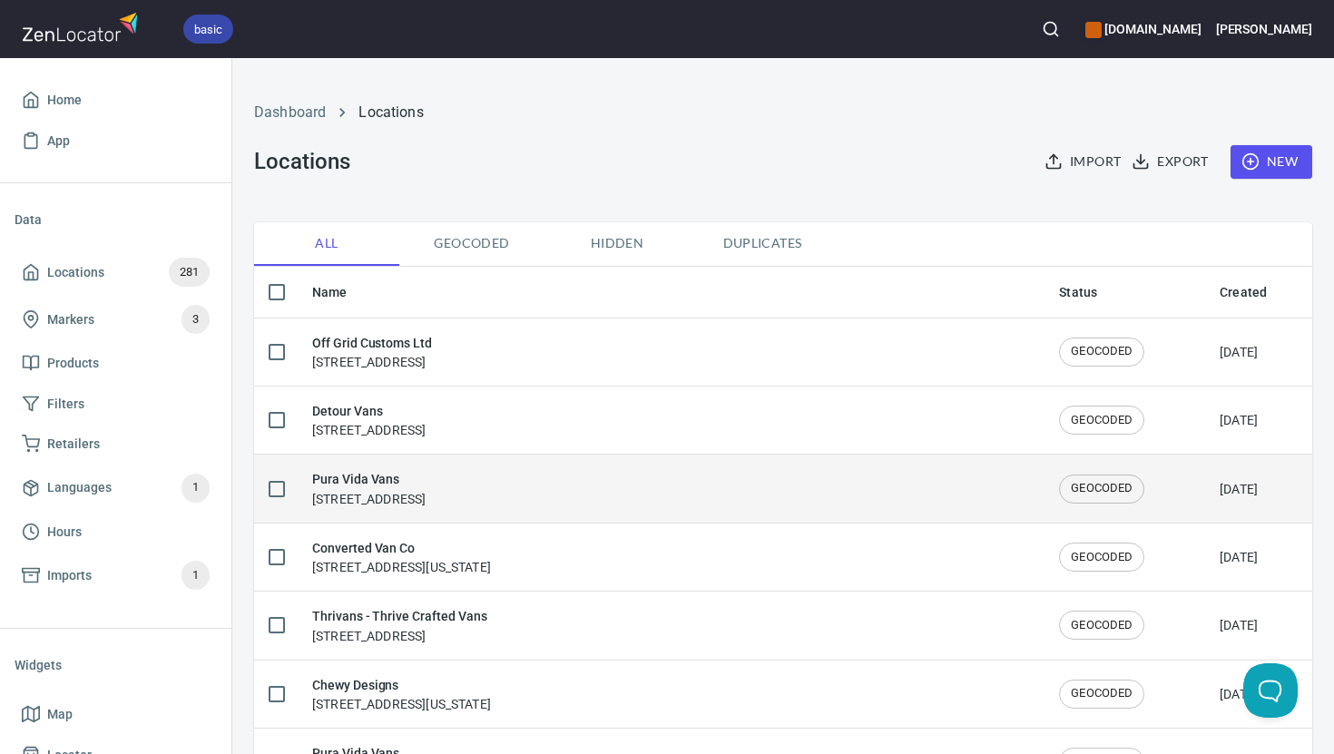
click at [280, 485] on input "checkbox" at bounding box center [277, 489] width 38 height 38
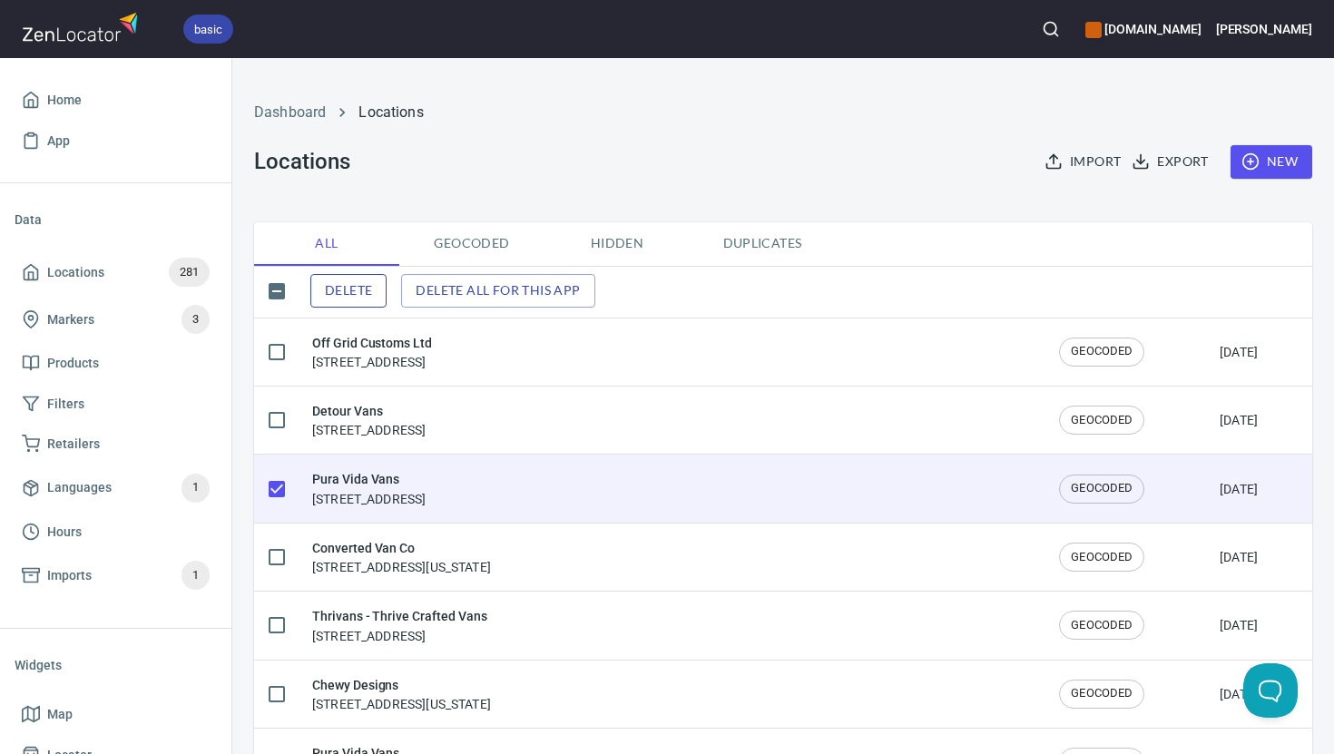
click at [354, 292] on span "Delete" at bounding box center [348, 291] width 47 height 23
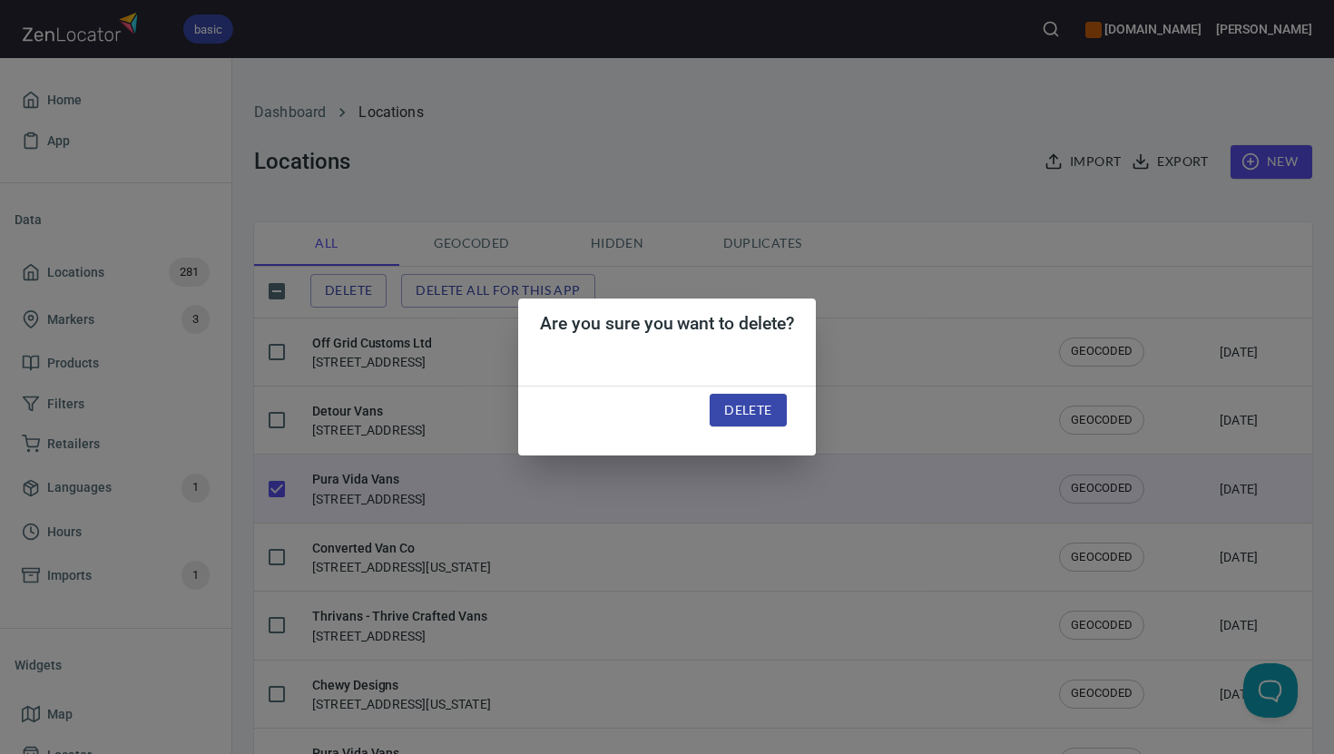
click at [773, 409] on button "Delete" at bounding box center [748, 411] width 76 height 34
checkbox input "false"
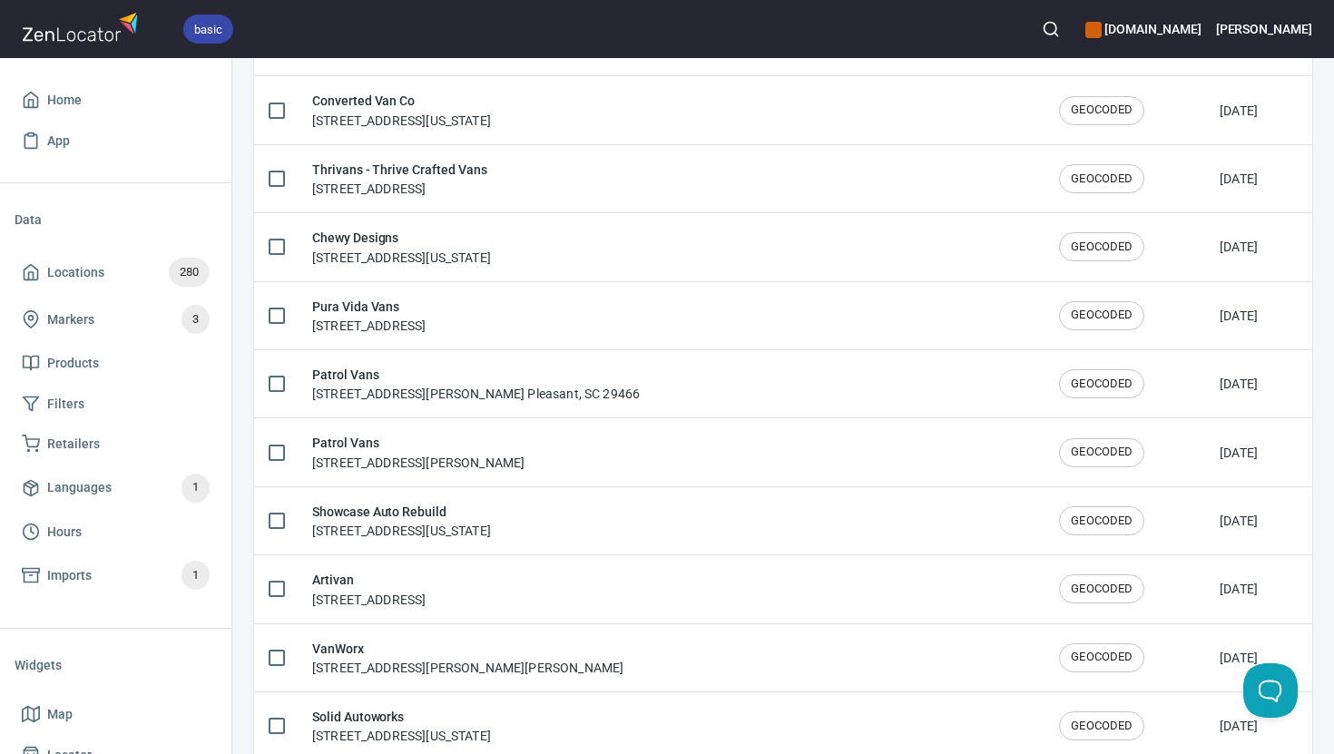
scroll to position [413, 0]
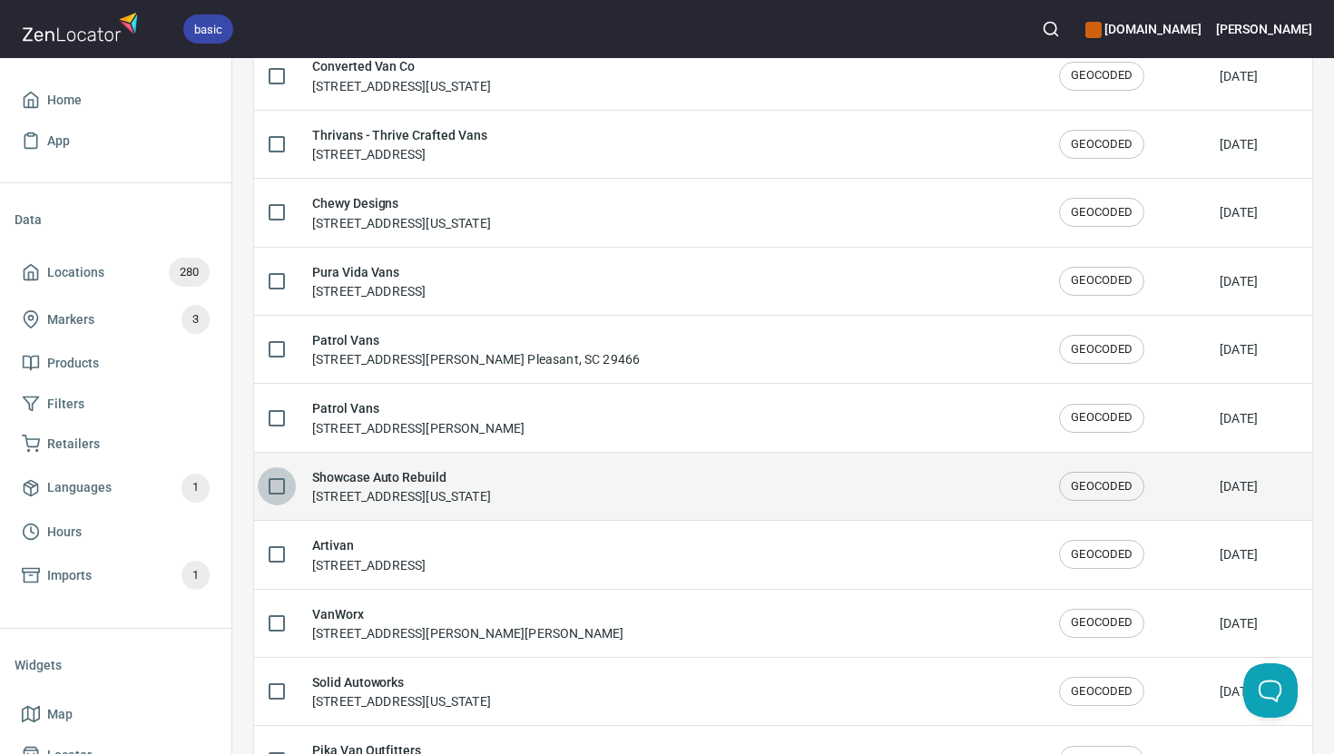
click at [278, 480] on input "checkbox" at bounding box center [277, 486] width 38 height 38
checkbox input "true"
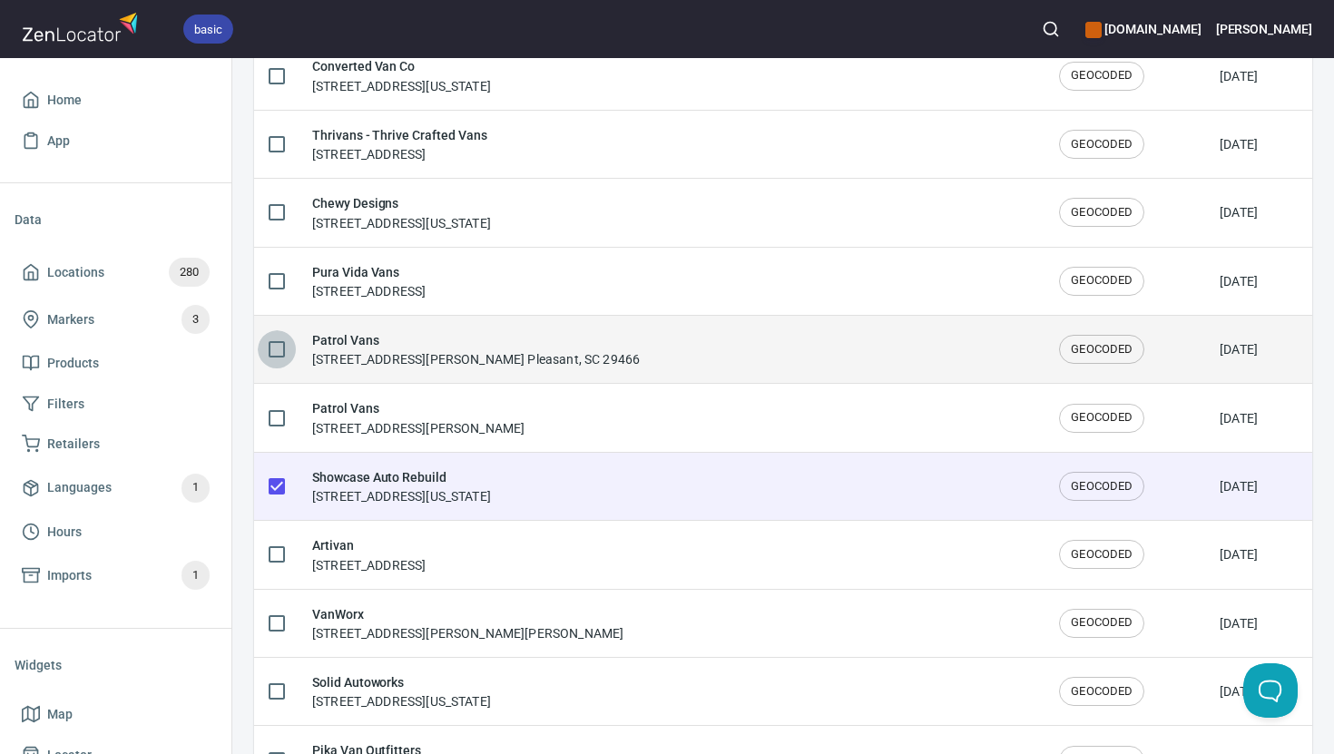
click at [273, 349] on input "checkbox" at bounding box center [277, 349] width 38 height 38
checkbox input "true"
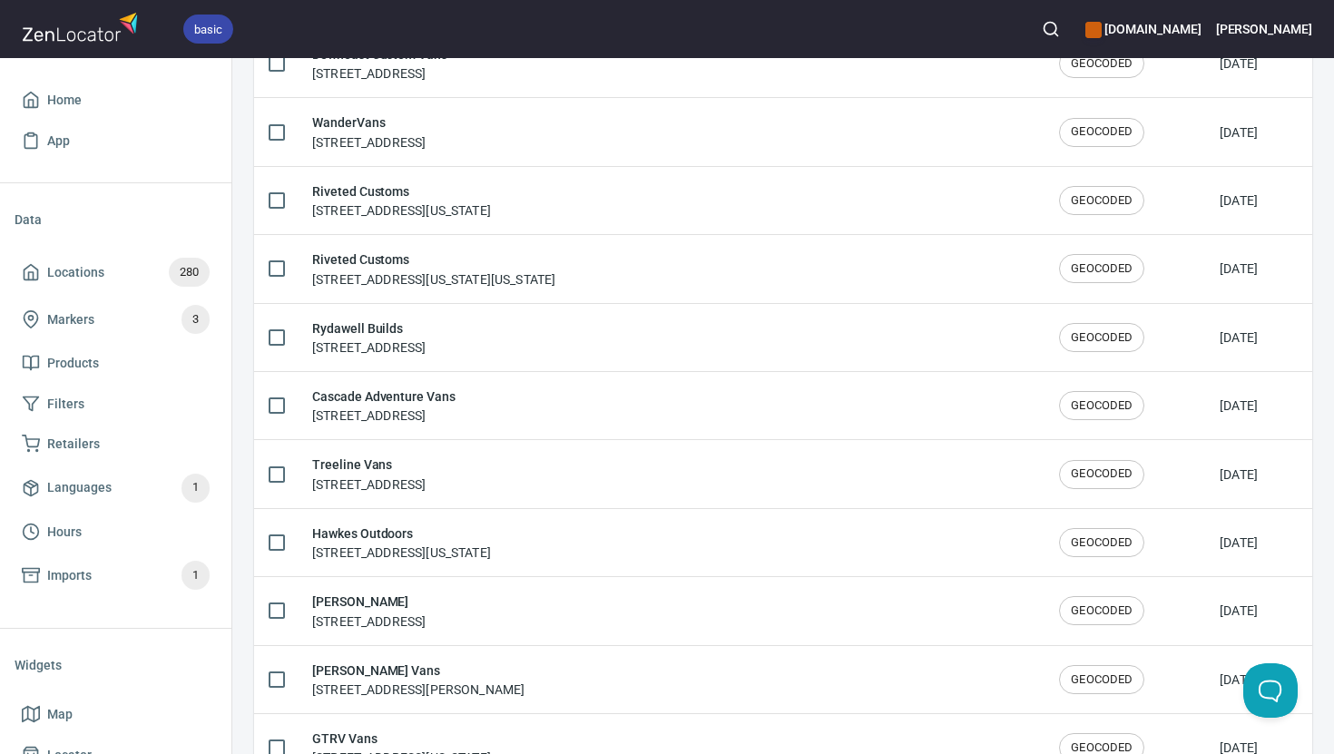
scroll to position [1375, 0]
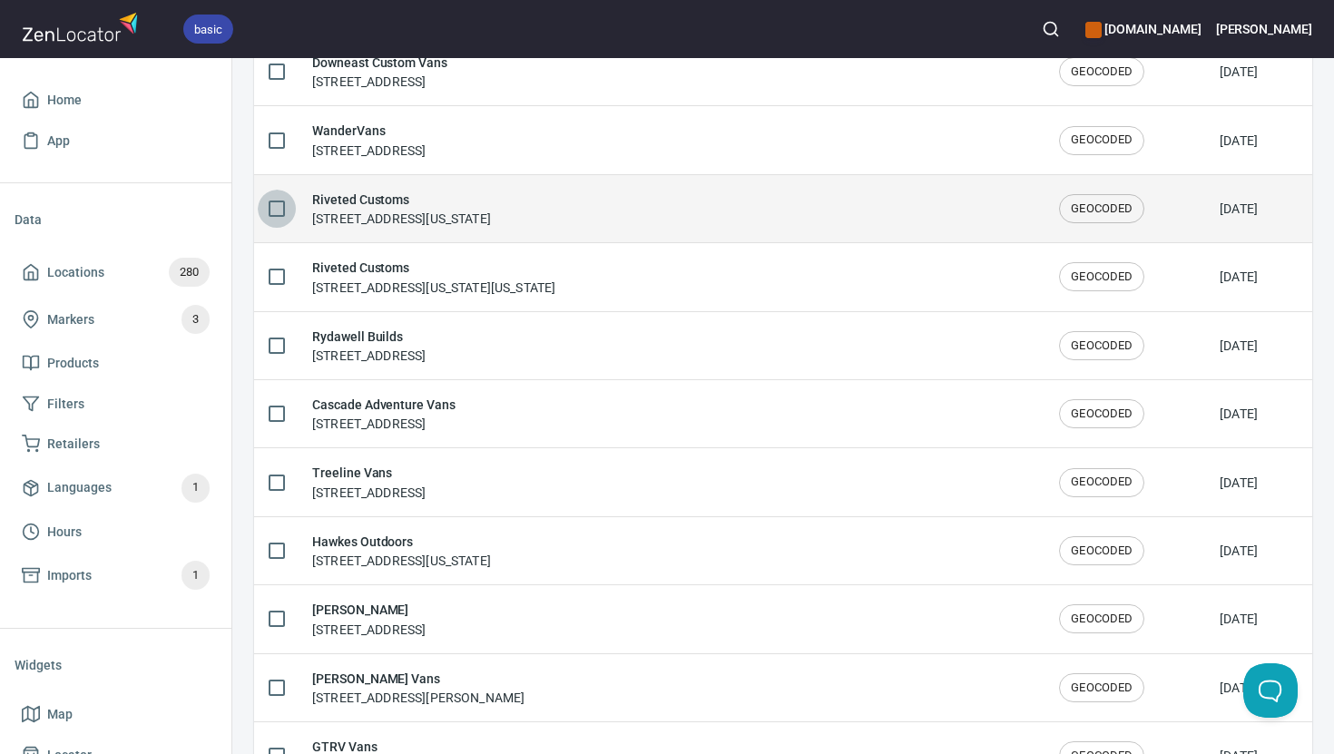
click at [272, 213] on input "checkbox" at bounding box center [277, 209] width 38 height 38
checkbox input "true"
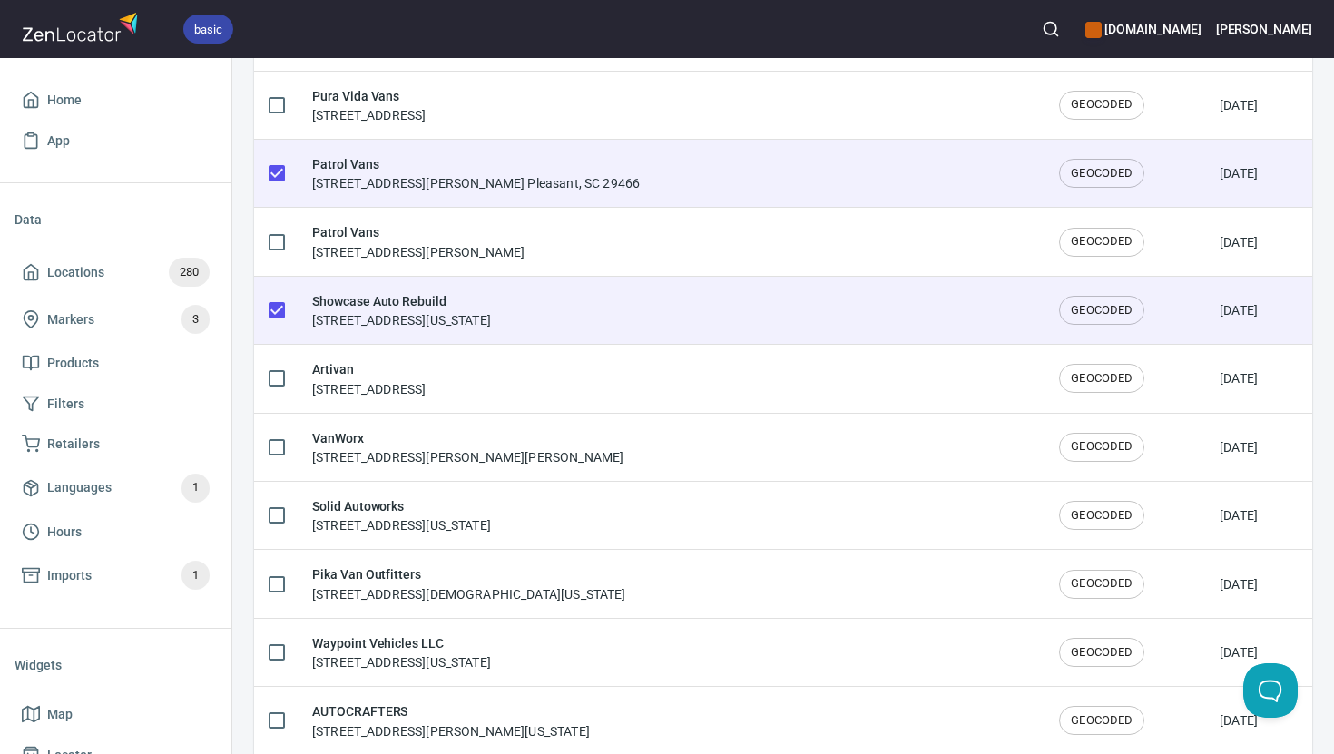
scroll to position [0, 0]
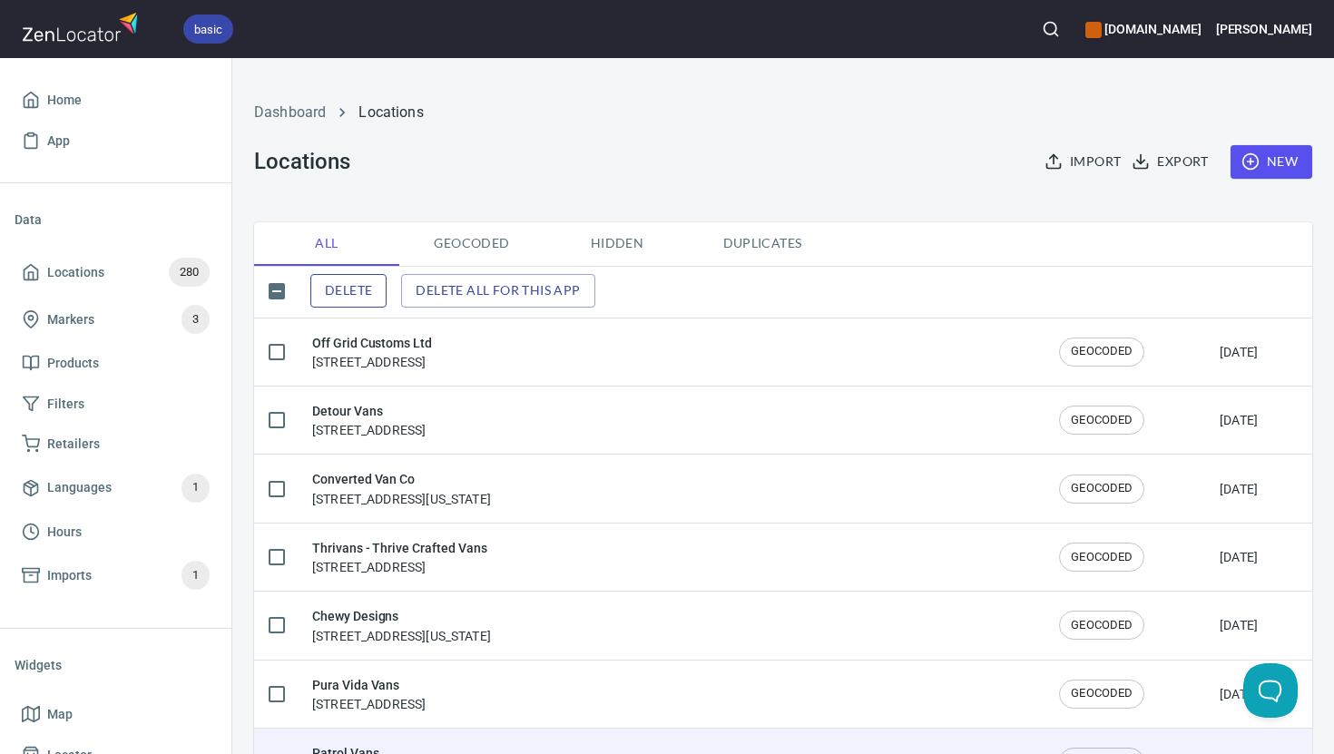
click at [354, 275] on button "Delete" at bounding box center [348, 291] width 76 height 34
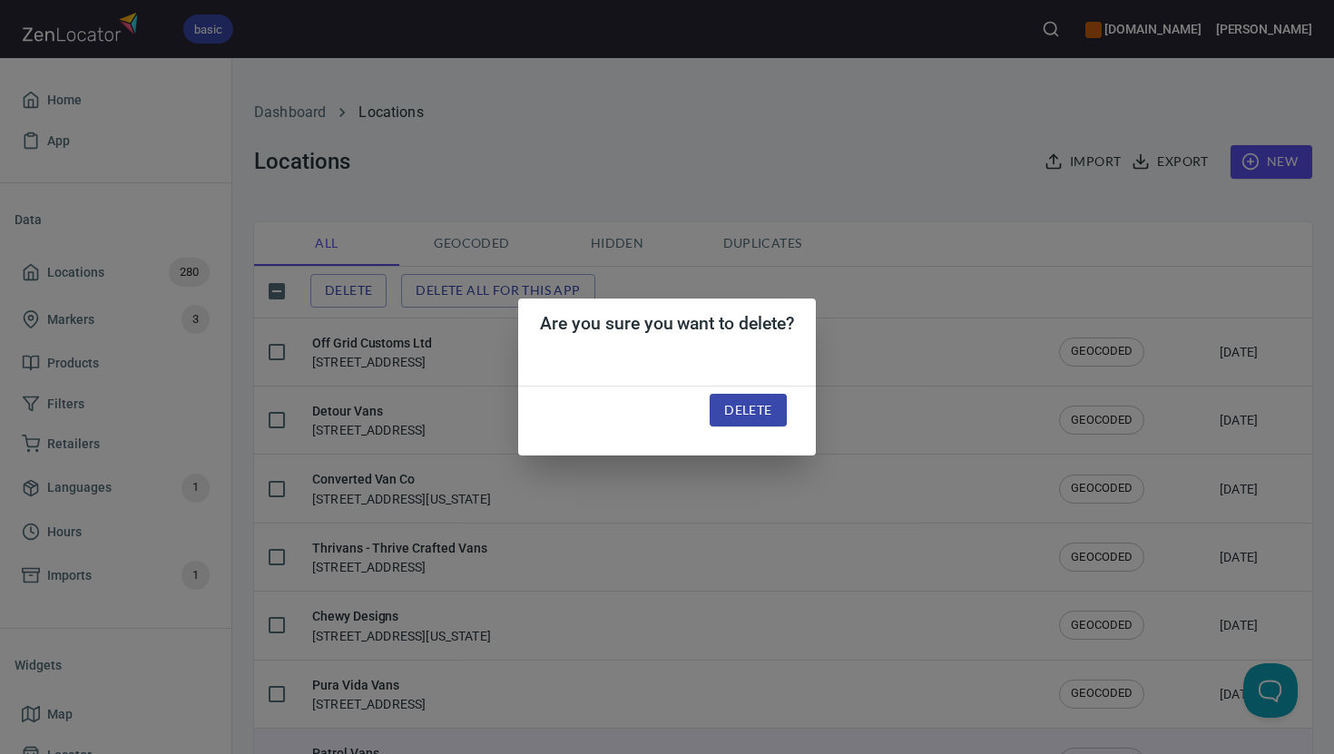
click at [770, 422] on button "Delete" at bounding box center [748, 411] width 76 height 34
checkbox input "false"
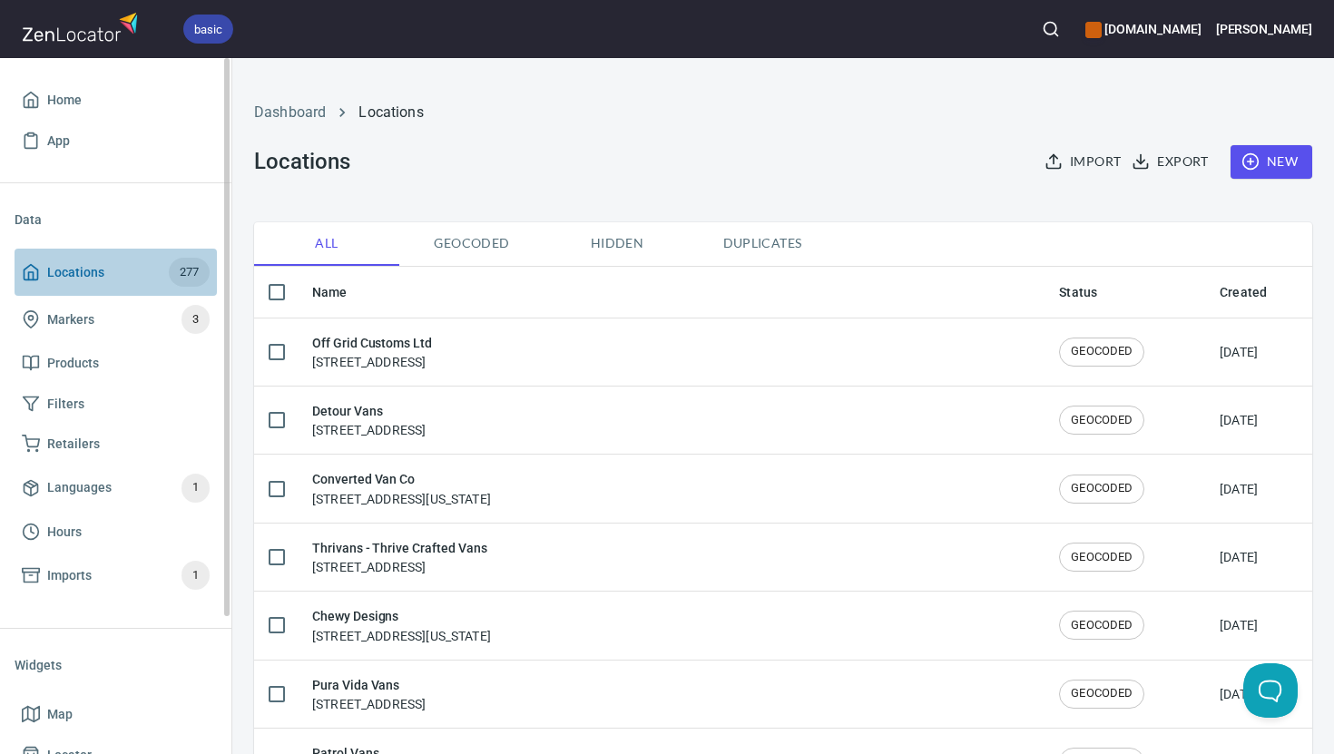
click at [97, 268] on span "Locations" at bounding box center [75, 272] width 57 height 23
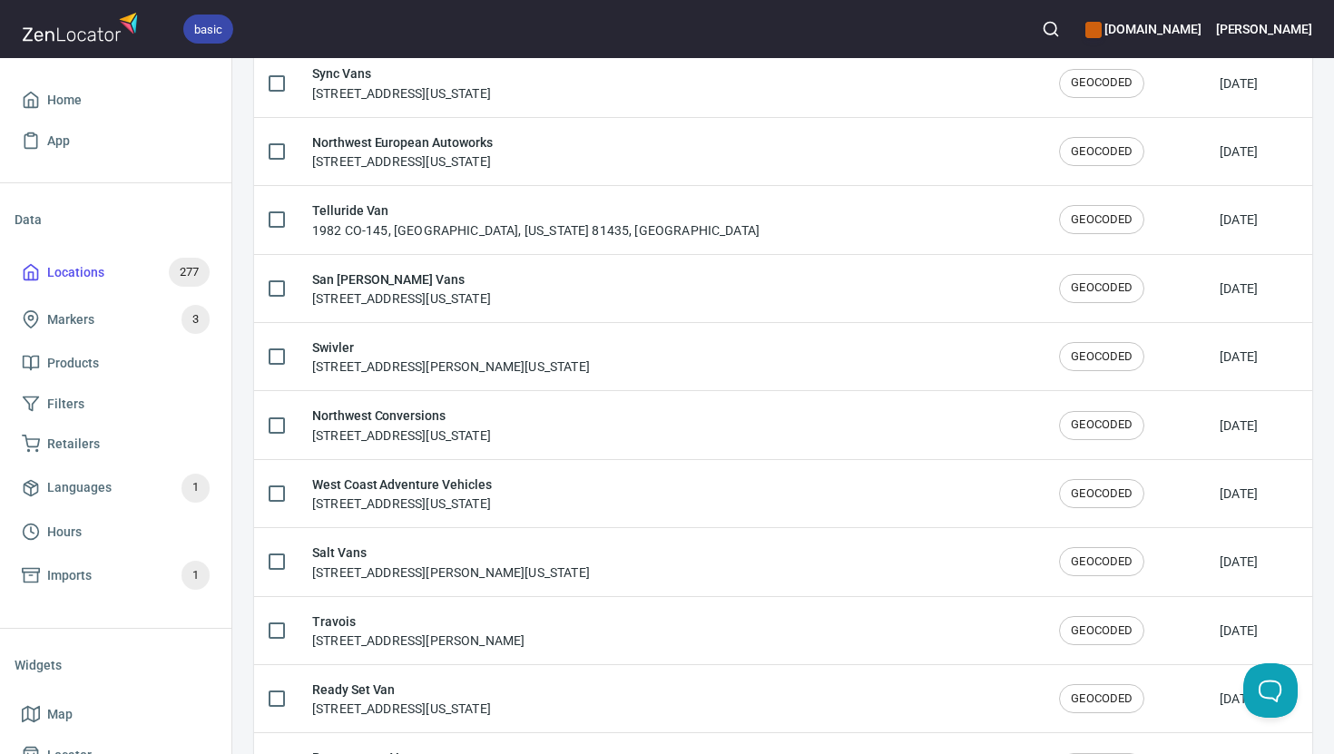
scroll to position [3055, 0]
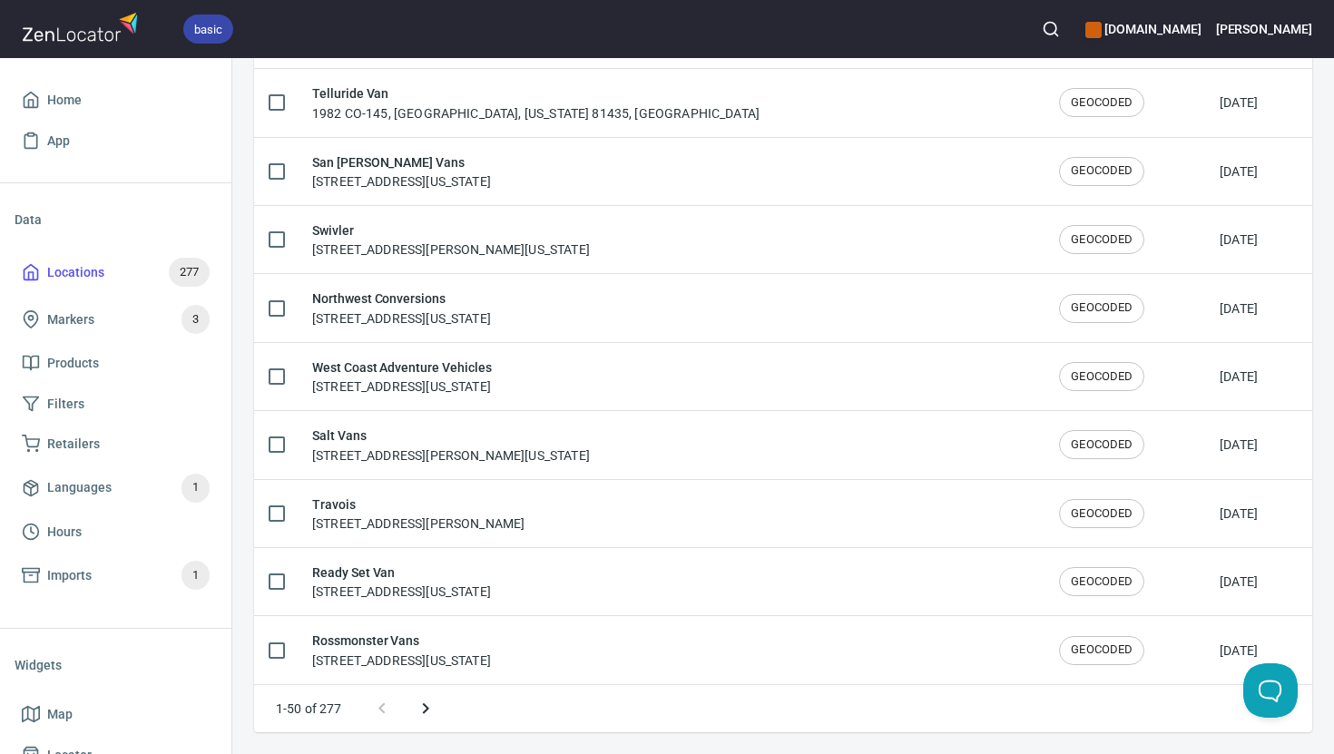
click at [427, 709] on icon "Next page" at bounding box center [425, 708] width 6 height 11
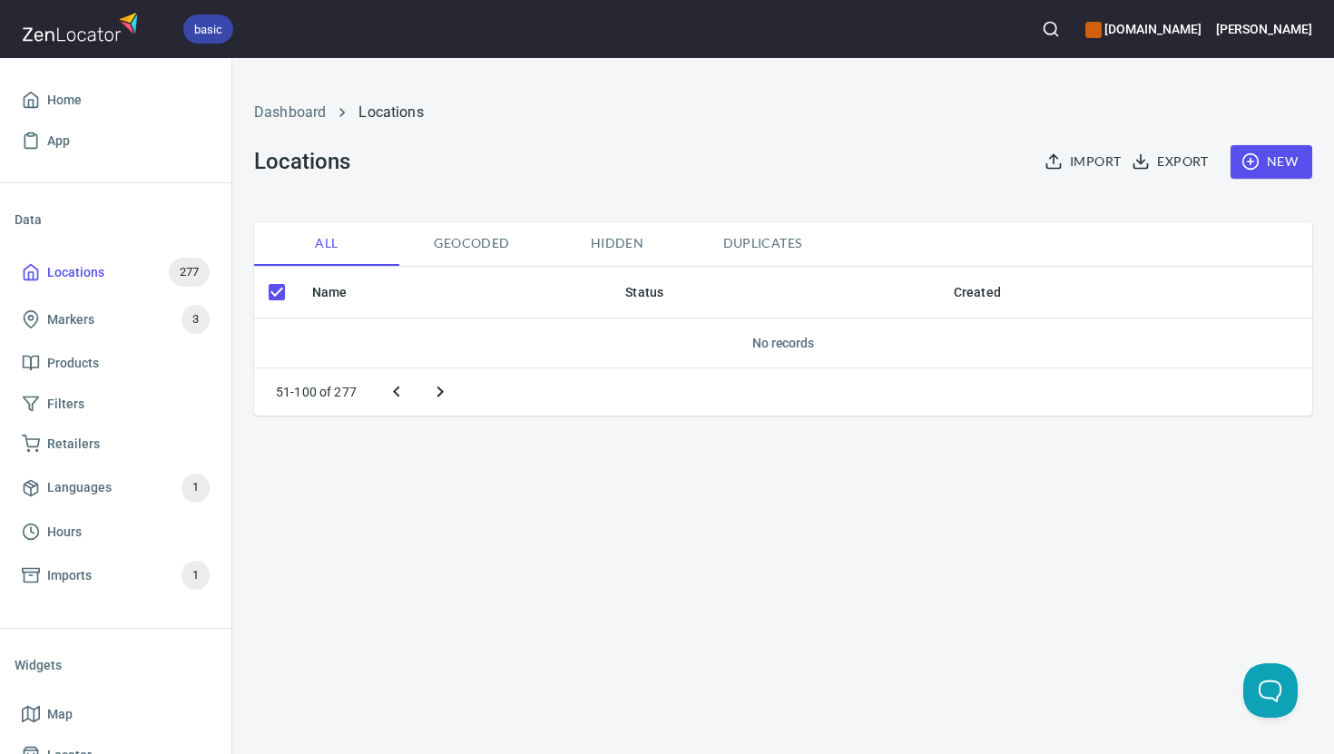
scroll to position [0, 0]
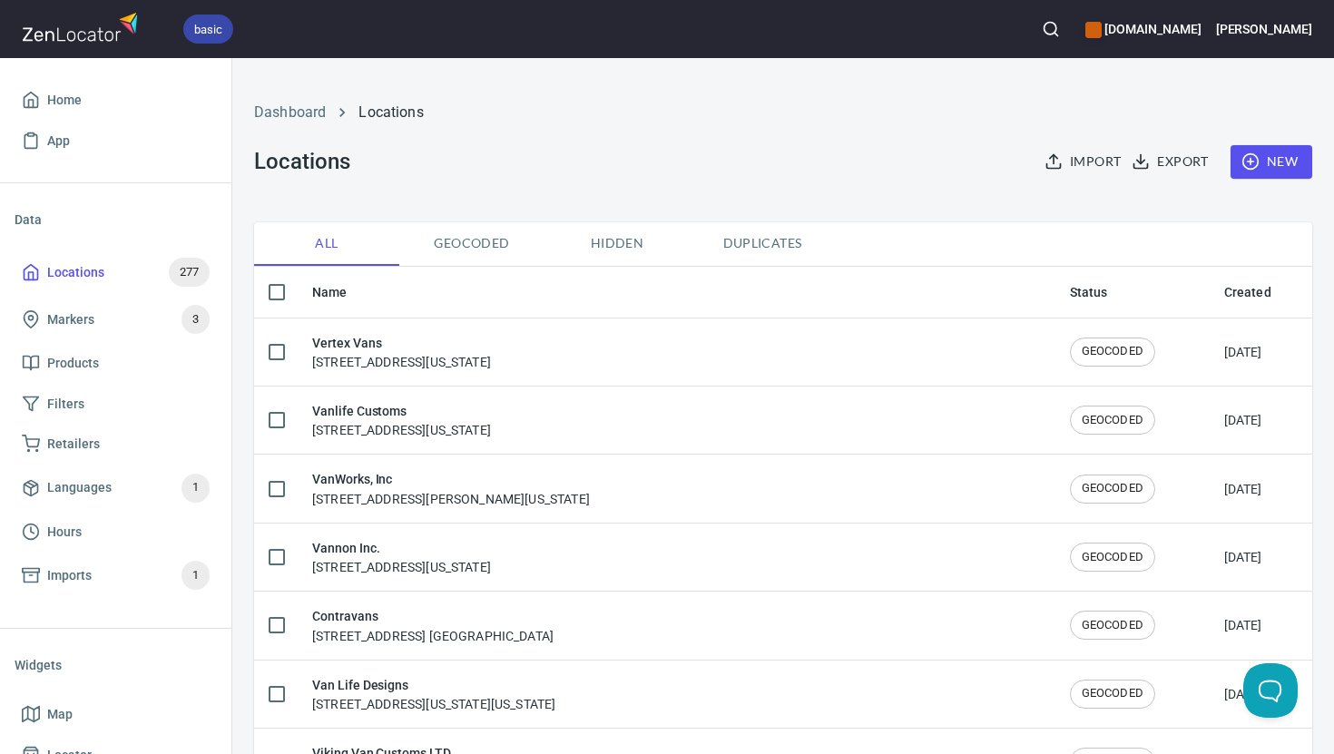
checkbox input "false"
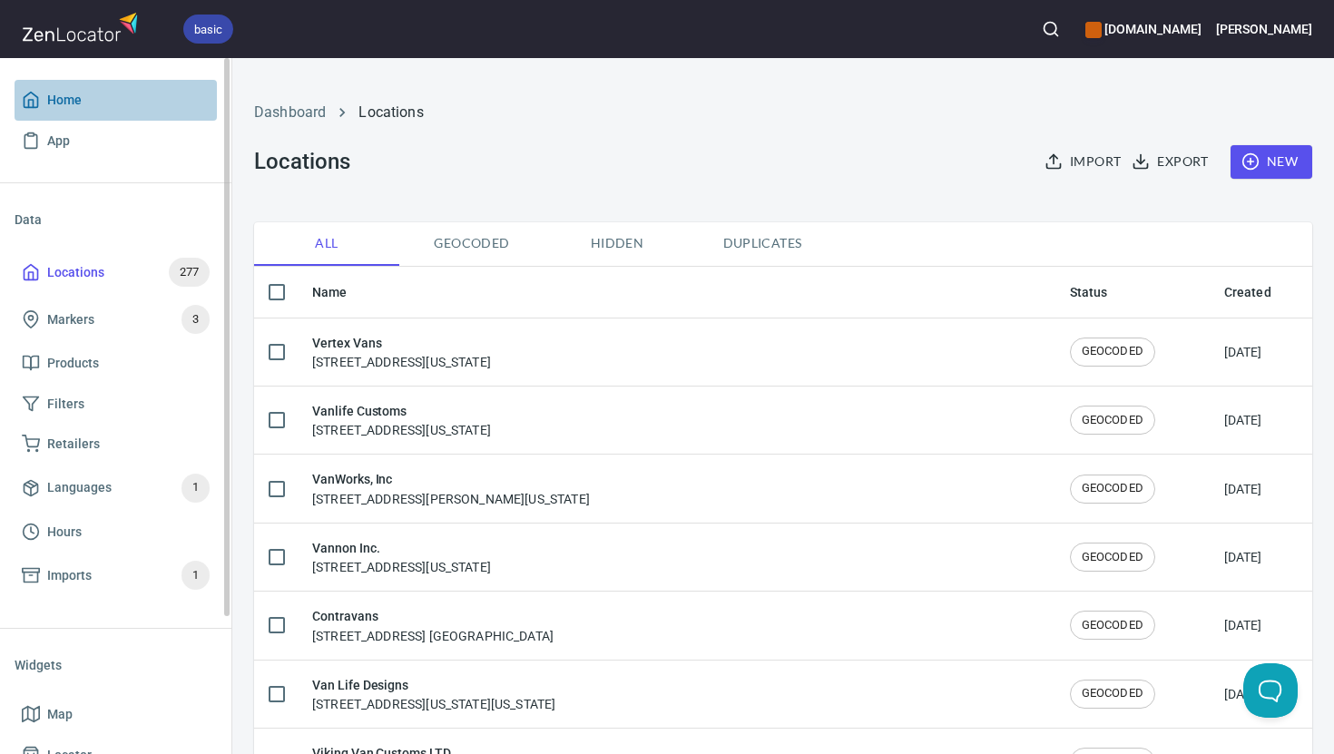
click at [53, 96] on span "Home" at bounding box center [64, 100] width 34 height 23
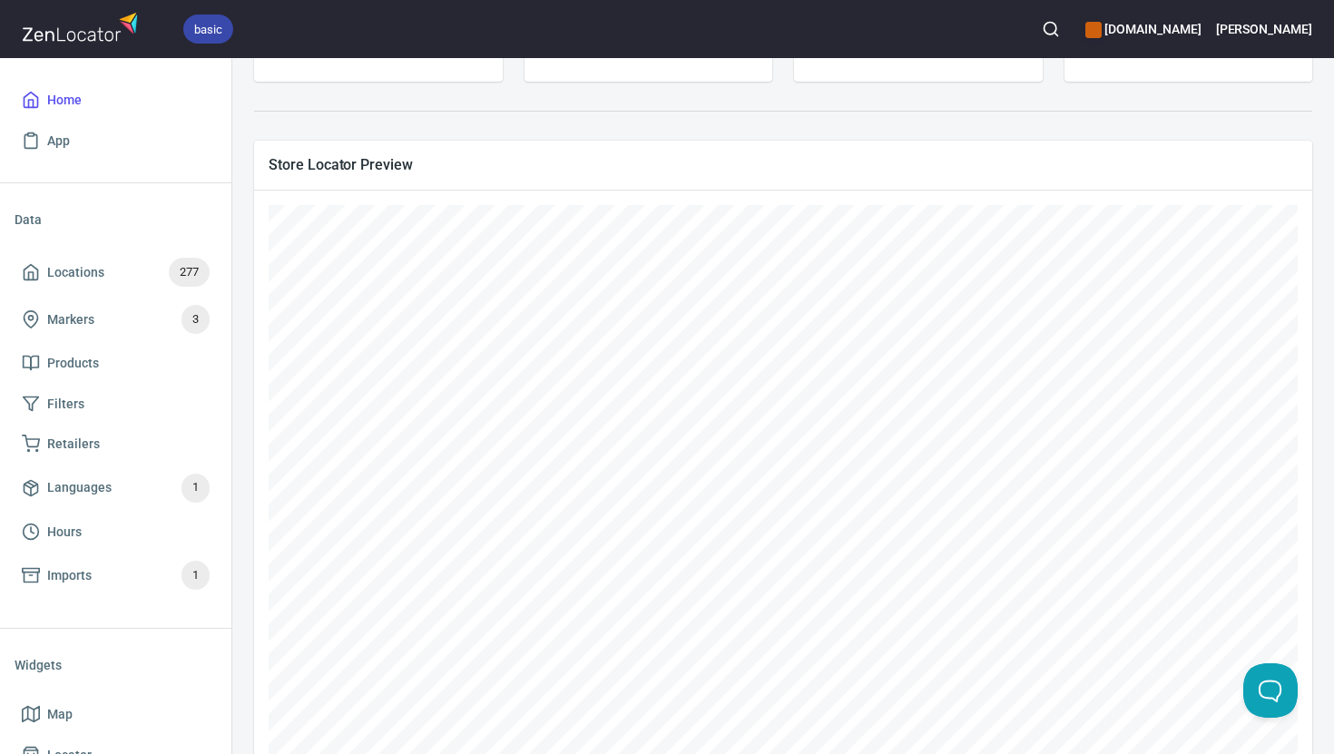
scroll to position [281, 0]
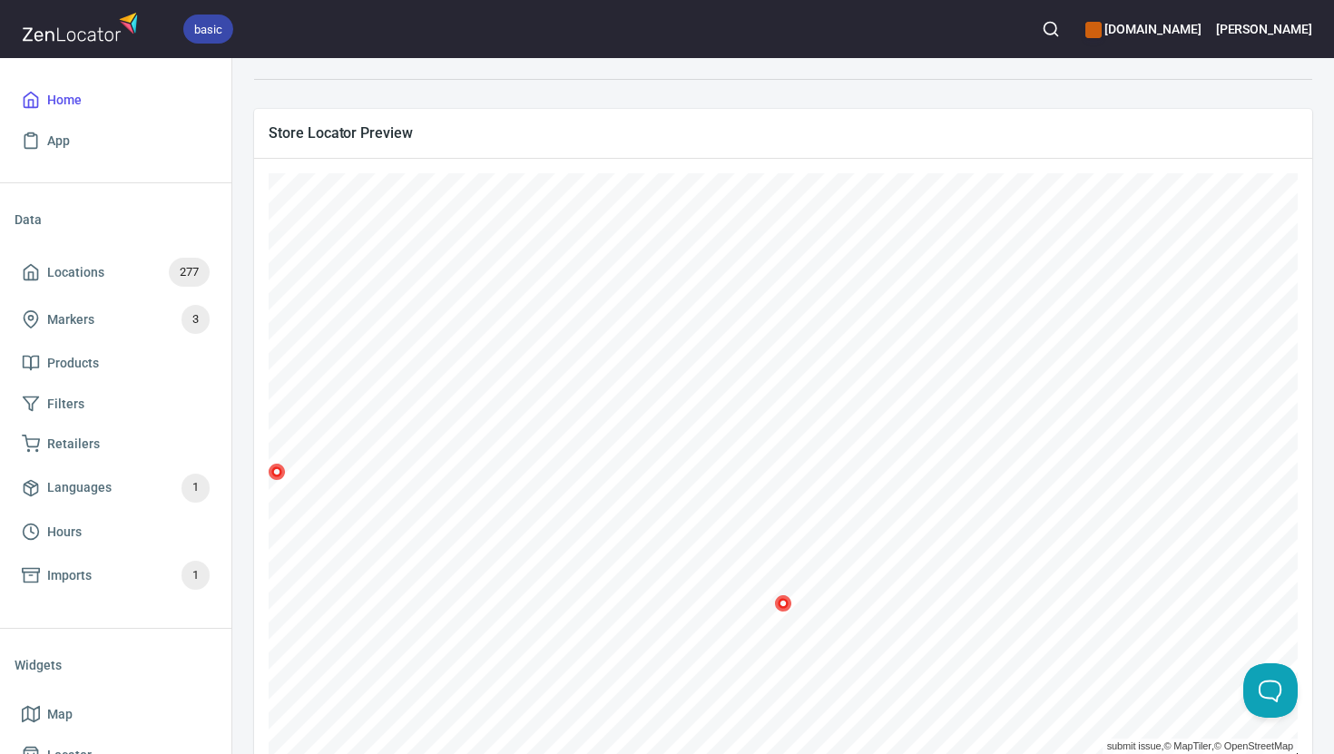
click at [286, 473] on icon at bounding box center [277, 472] width 17 height 17
